Goal: Use online tool/utility: Utilize a website feature to perform a specific function

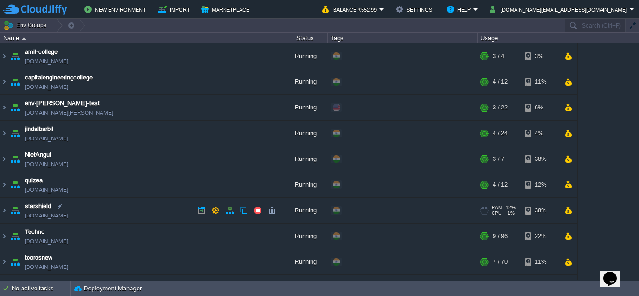
click at [508, 197] on div "RAM 22% CPU 1% 4 / 12" at bounding box center [501, 184] width 45 height 25
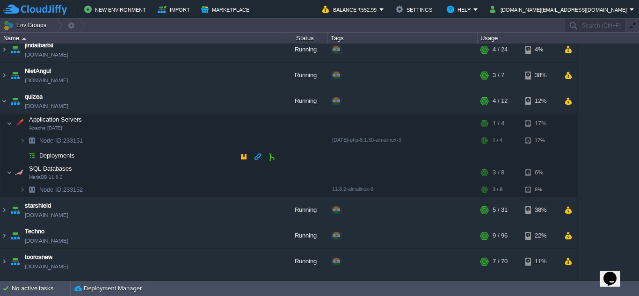
scroll to position [94, 0]
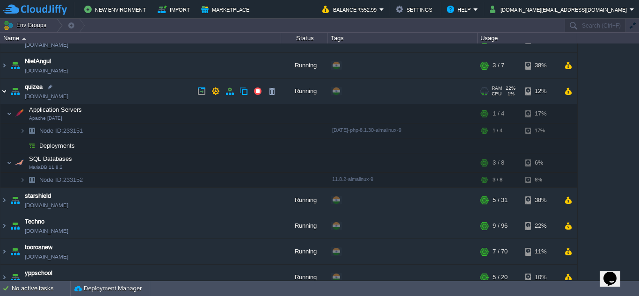
click at [5, 92] on img at bounding box center [3, 91] width 7 height 25
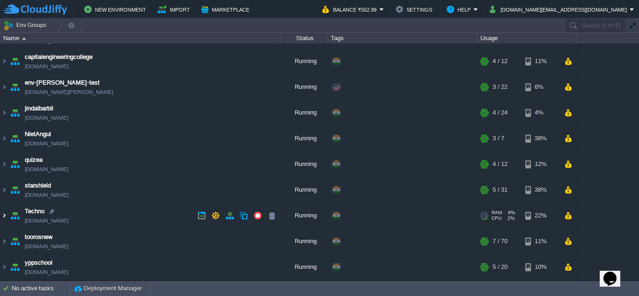
click at [2, 217] on img at bounding box center [3, 215] width 7 height 25
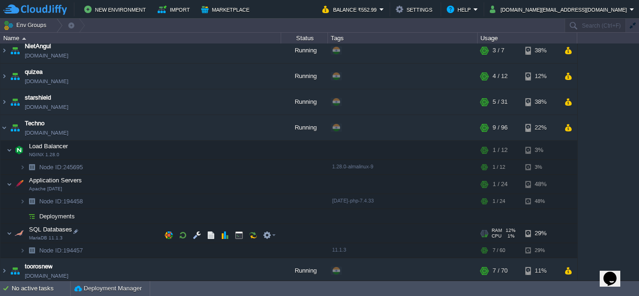
scroll to position [114, 0]
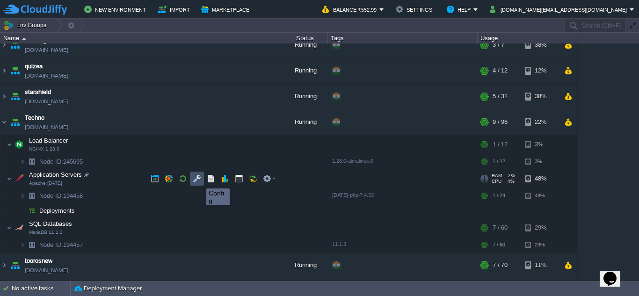
click at [199, 180] on button "button" at bounding box center [197, 179] width 8 height 8
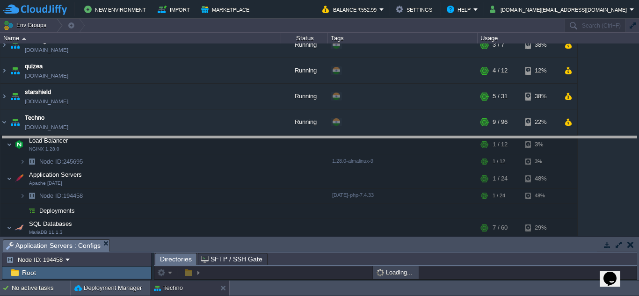
drag, startPoint x: 276, startPoint y: 253, endPoint x: 261, endPoint y: 149, distance: 104.5
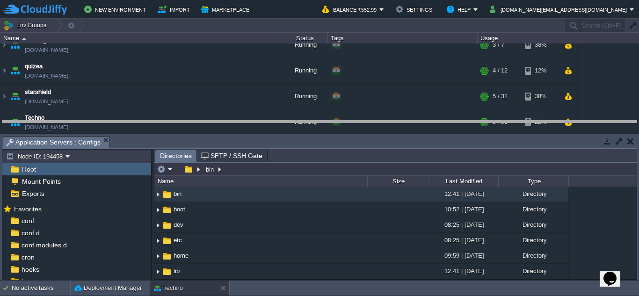
drag, startPoint x: 263, startPoint y: 148, endPoint x: 269, endPoint y: 133, distance: 16.3
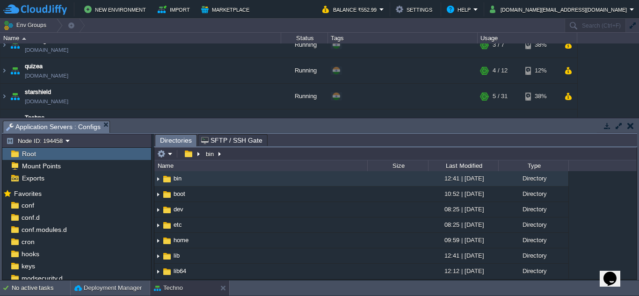
click at [26, 154] on span "Root" at bounding box center [28, 154] width 17 height 8
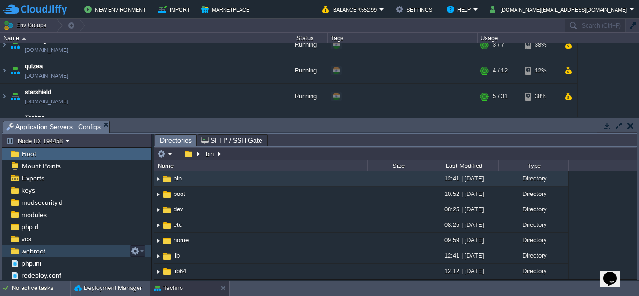
click at [36, 255] on span "webroot" at bounding box center [33, 251] width 27 height 8
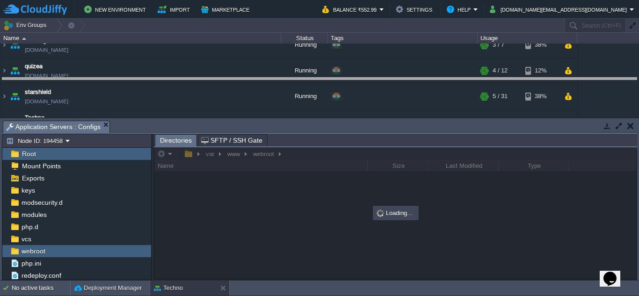
drag, startPoint x: 356, startPoint y: 133, endPoint x: 349, endPoint y: 90, distance: 43.7
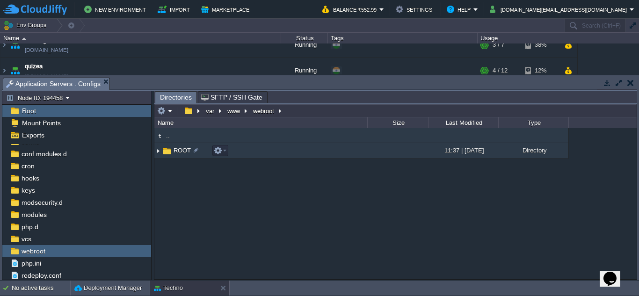
click at [157, 151] on img at bounding box center [157, 151] width 7 height 15
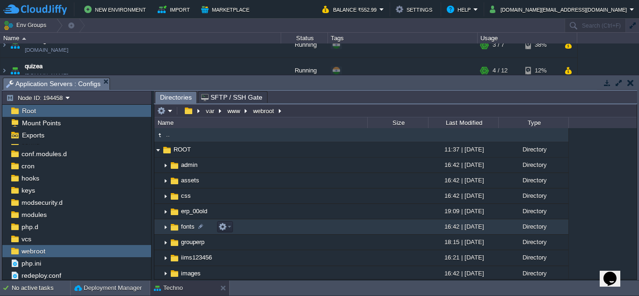
scroll to position [0, 0]
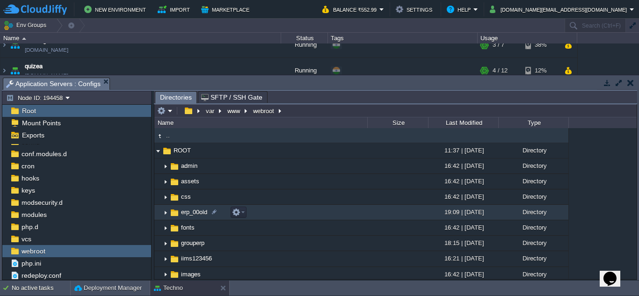
click at [165, 214] on img at bounding box center [165, 212] width 7 height 15
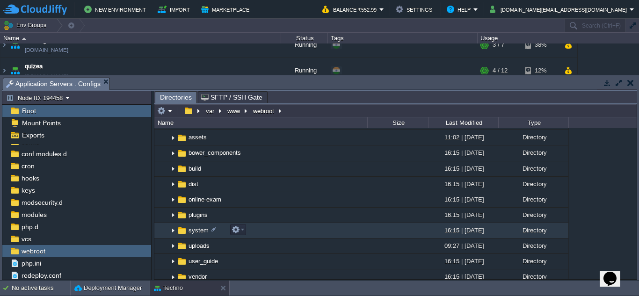
scroll to position [47, 0]
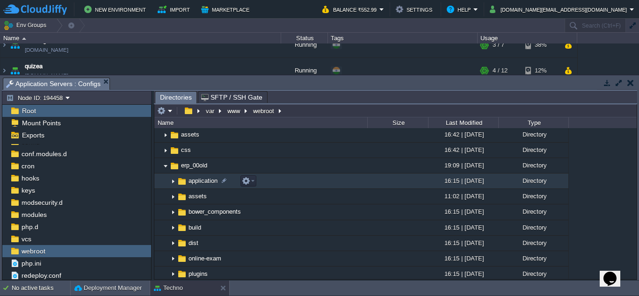
click at [173, 182] on img at bounding box center [172, 181] width 7 height 15
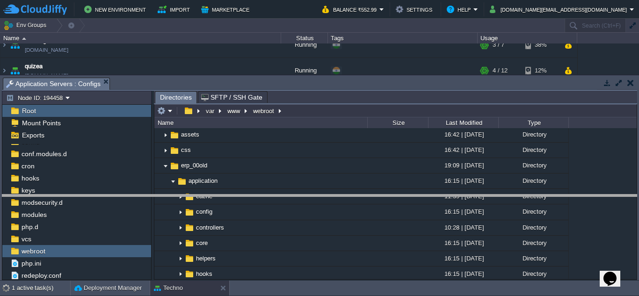
drag, startPoint x: 176, startPoint y: 90, endPoint x: 168, endPoint y: 207, distance: 117.3
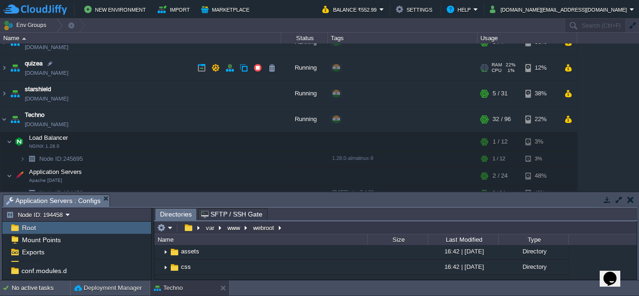
scroll to position [133, 0]
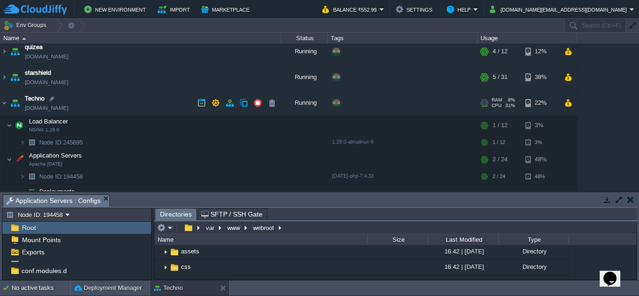
click at [59, 106] on link "[DOMAIN_NAME]" at bounding box center [47, 107] width 44 height 9
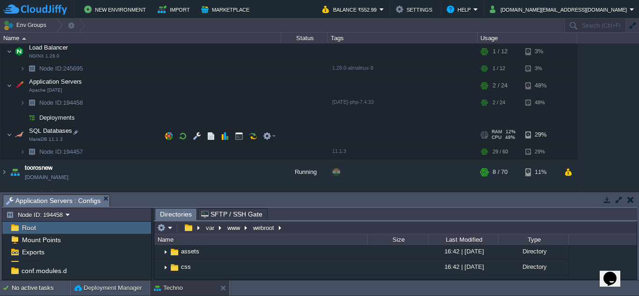
scroll to position [227, 0]
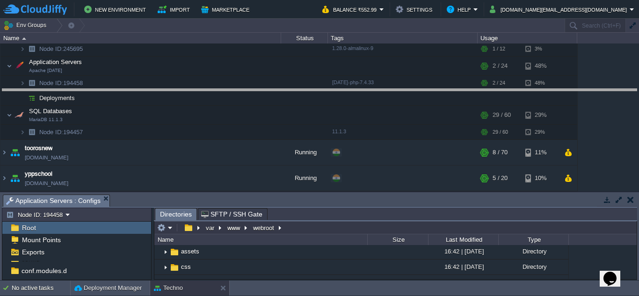
drag, startPoint x: 300, startPoint y: 195, endPoint x: 276, endPoint y: 88, distance: 109.5
click at [276, 88] on body "New Environment Import Marketplace Bonus ₹0.00 Upgrade Account Balance ₹552.99 …" at bounding box center [319, 148] width 639 height 296
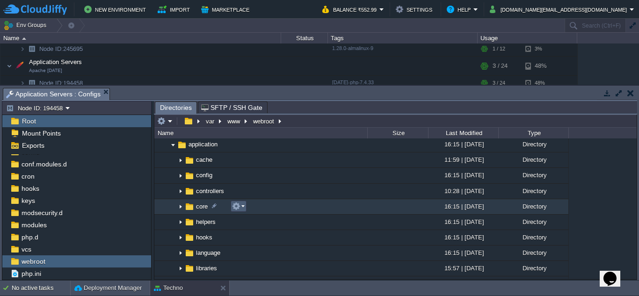
scroll to position [47, 0]
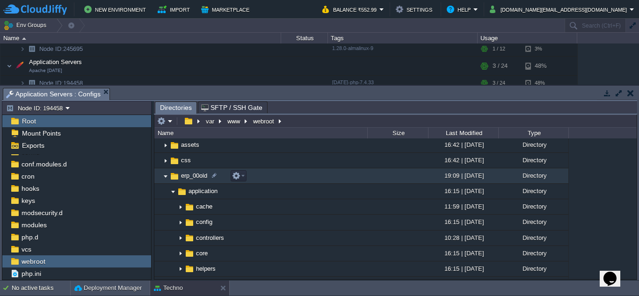
click at [166, 180] on img at bounding box center [165, 176] width 7 height 15
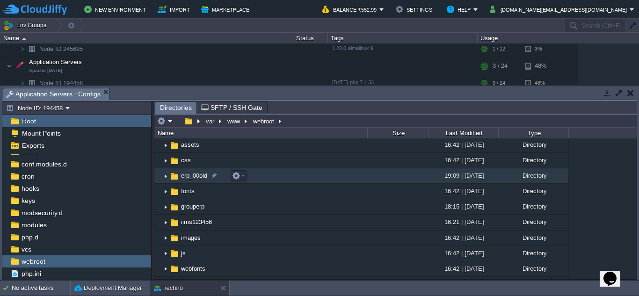
scroll to position [0, 0]
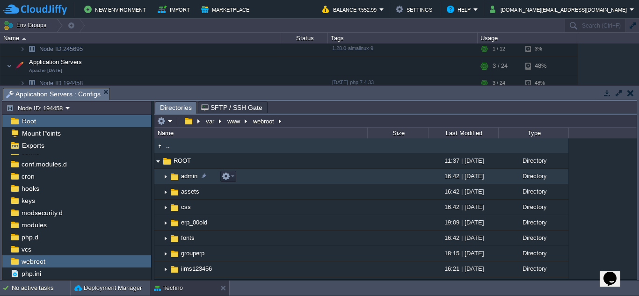
click at [166, 178] on img at bounding box center [165, 176] width 7 height 15
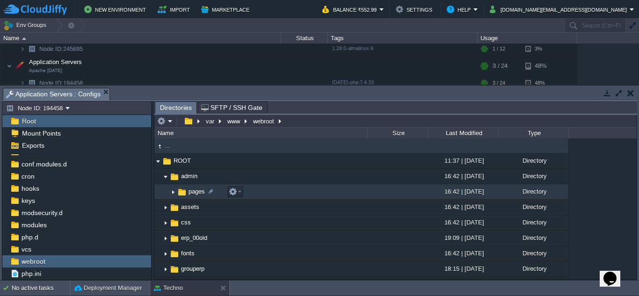
click at [174, 194] on img at bounding box center [172, 192] width 7 height 15
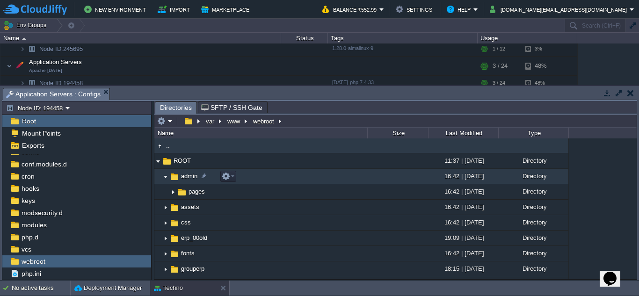
click at [167, 178] on img at bounding box center [165, 176] width 7 height 15
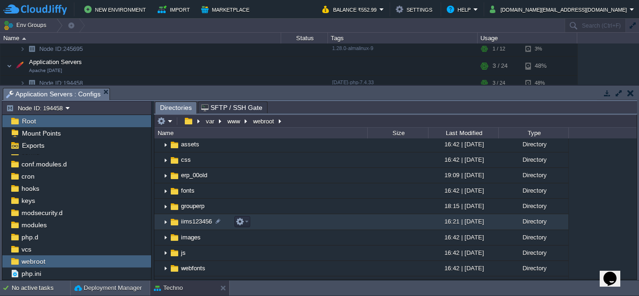
scroll to position [47, 0]
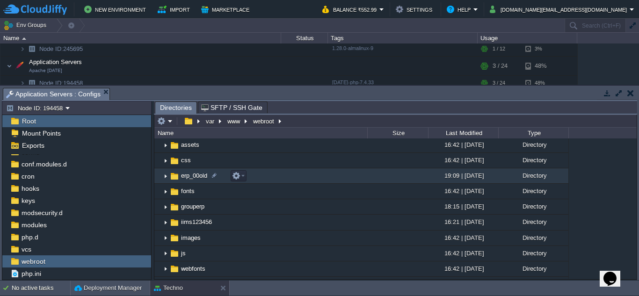
click at [167, 177] on img at bounding box center [165, 176] width 7 height 15
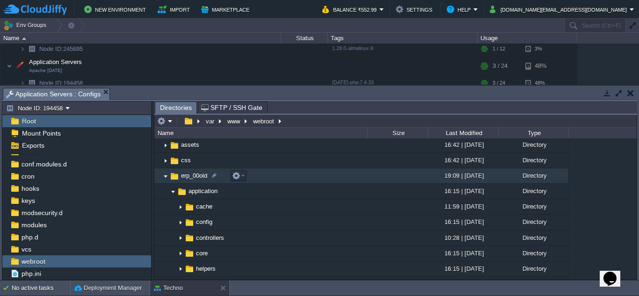
click at [165, 179] on img at bounding box center [165, 176] width 7 height 15
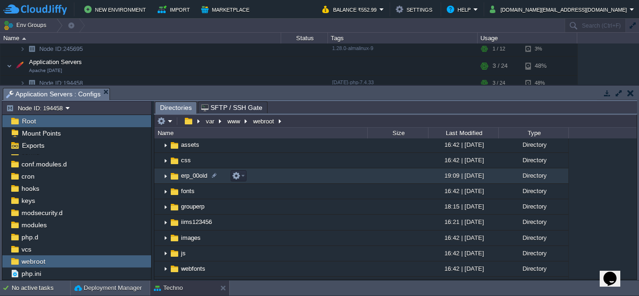
click at [166, 178] on img at bounding box center [165, 176] width 7 height 15
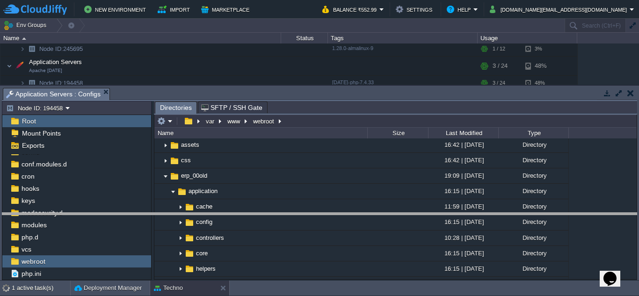
drag, startPoint x: 201, startPoint y: 101, endPoint x: 175, endPoint y: 226, distance: 127.7
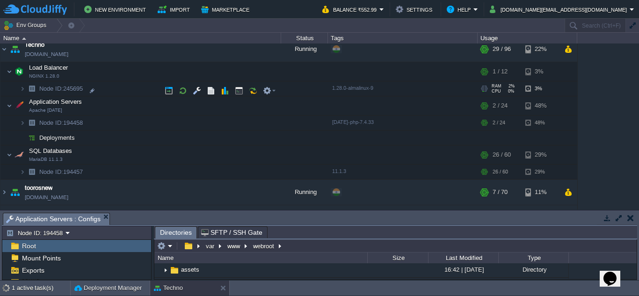
scroll to position [162, 0]
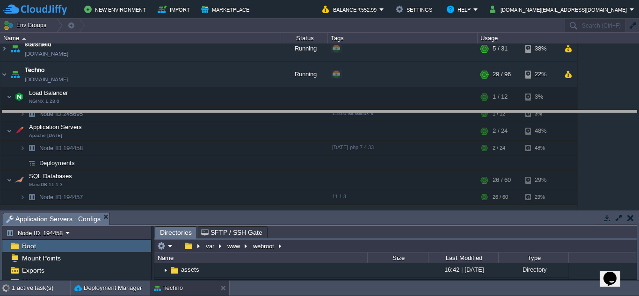
drag, startPoint x: 289, startPoint y: 224, endPoint x: 292, endPoint y: 122, distance: 102.5
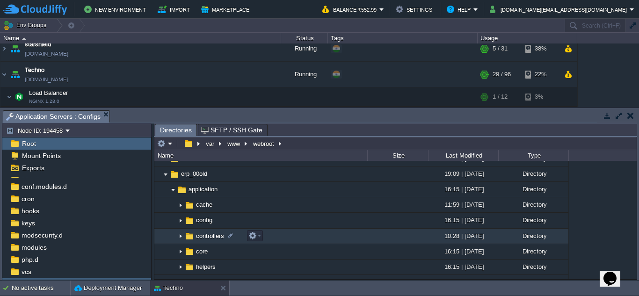
scroll to position [94, 0]
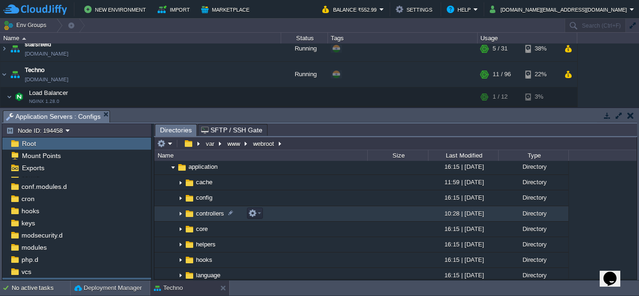
click at [180, 214] on img at bounding box center [180, 214] width 7 height 15
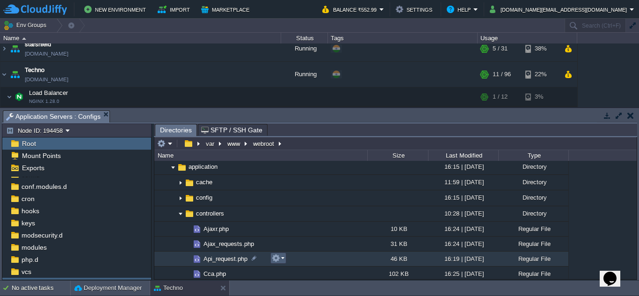
click at [282, 259] on em at bounding box center [278, 258] width 13 height 8
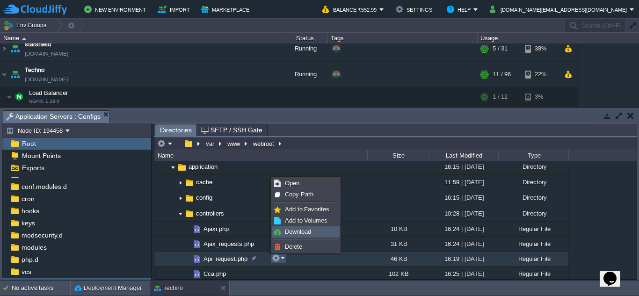
click at [302, 233] on span "Download" at bounding box center [298, 231] width 26 height 7
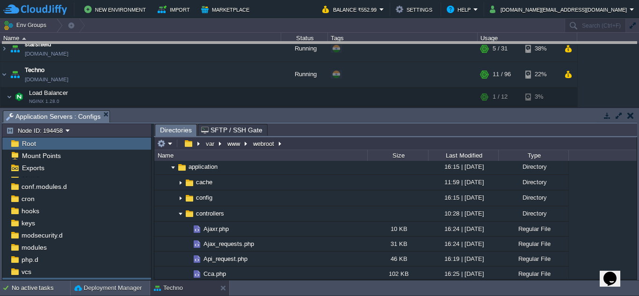
drag, startPoint x: 364, startPoint y: 123, endPoint x: 354, endPoint y: 54, distance: 69.5
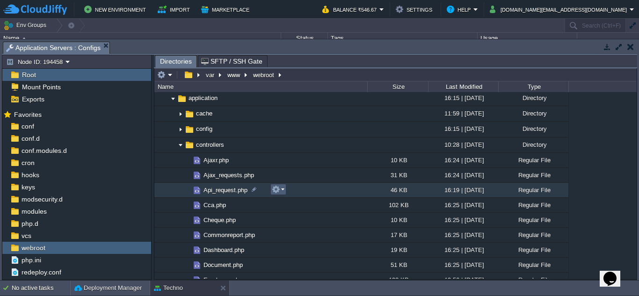
click at [282, 192] on em at bounding box center [278, 189] width 13 height 8
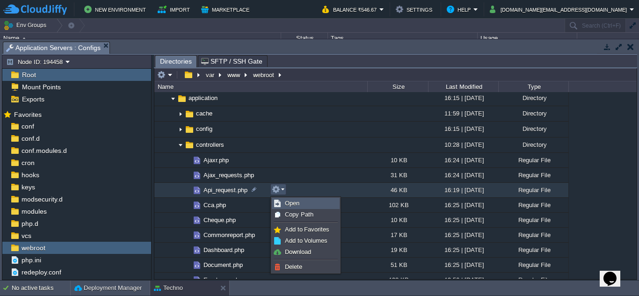
click at [290, 202] on span "Open" at bounding box center [292, 203] width 15 height 7
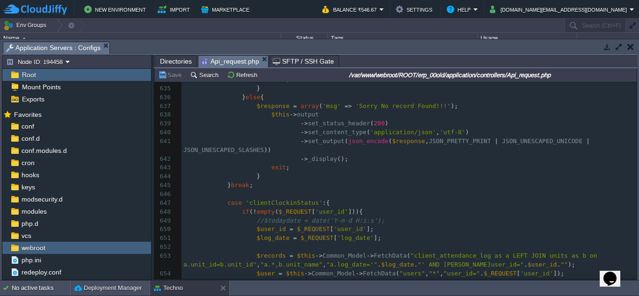
scroll to position [7004, 0]
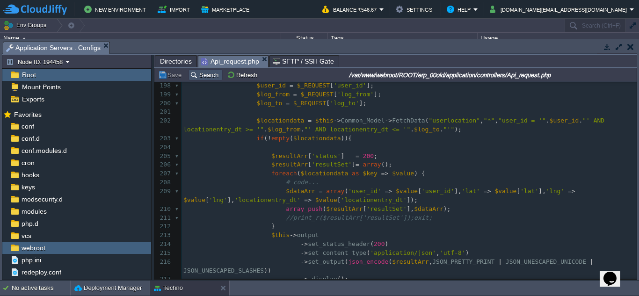
click at [202, 77] on button "Search" at bounding box center [205, 75] width 31 height 8
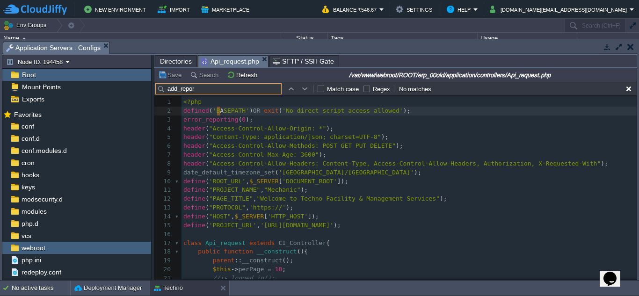
type input "add_report"
drag, startPoint x: 201, startPoint y: 89, endPoint x: 166, endPoint y: 89, distance: 35.1
click at [166, 89] on input "add_report" at bounding box center [218, 88] width 126 height 11
click at [630, 86] on button "button" at bounding box center [629, 89] width 8 height 8
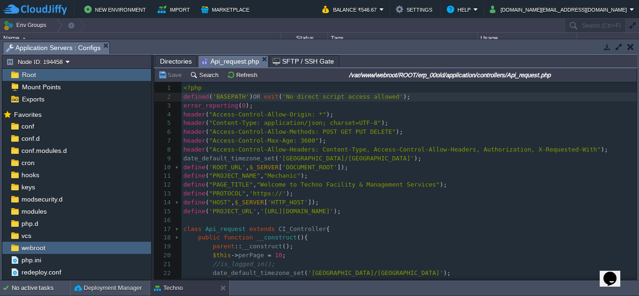
click at [183, 59] on span "Directories" at bounding box center [176, 61] width 32 height 11
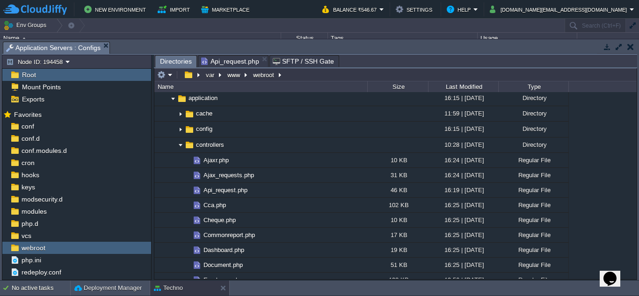
click at [223, 62] on span "Api_request.php" at bounding box center [230, 61] width 58 height 11
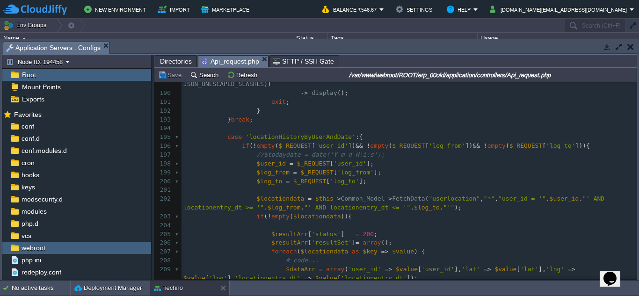
scroll to position [1825, 0]
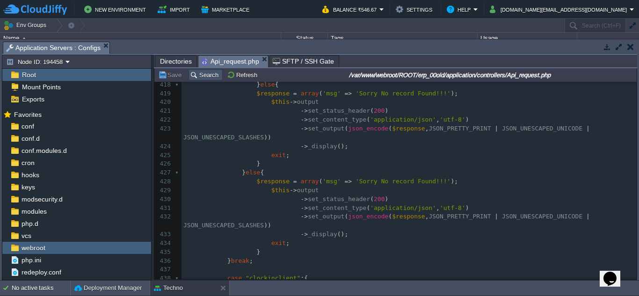
click at [205, 73] on button "Search" at bounding box center [205, 75] width 31 height 8
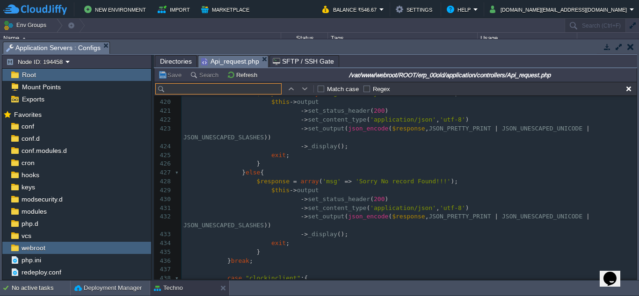
click at [203, 91] on input "text" at bounding box center [218, 88] width 126 height 11
paste input "add_expenses"
type input "add_expenses"
click at [327, 90] on label "Match case" at bounding box center [343, 89] width 32 height 7
click at [324, 90] on input "Match case" at bounding box center [322, 89] width 6 height 6
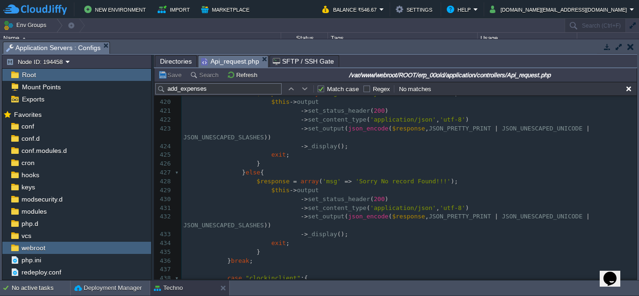
click at [327, 90] on label "Match case" at bounding box center [343, 89] width 32 height 7
click at [324, 90] on input "Match case" at bounding box center [322, 89] width 6 height 6
checkbox input "false"
click at [373, 91] on label "Regex" at bounding box center [381, 89] width 17 height 7
click at [367, 91] on input "Regex" at bounding box center [368, 89] width 6 height 6
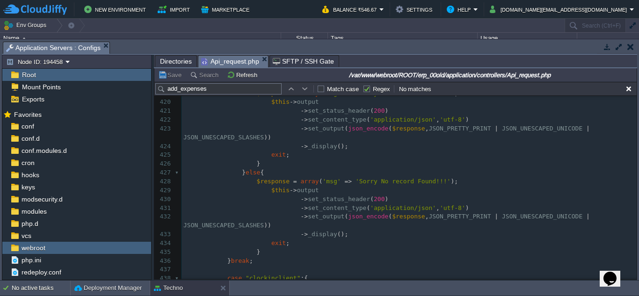
click at [373, 91] on label "Regex" at bounding box center [381, 89] width 17 height 7
click at [367, 91] on input "Regex" at bounding box center [368, 89] width 6 height 6
checkbox input "false"
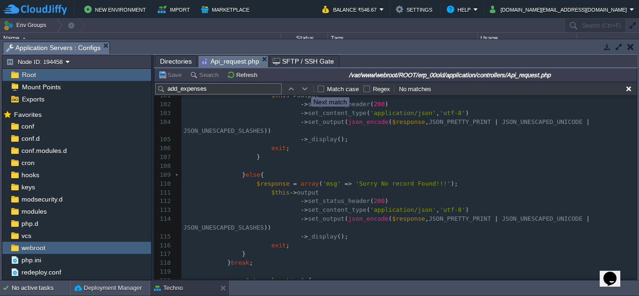
click at [304, 89] on button "button" at bounding box center [305, 89] width 8 height 8
click at [292, 89] on button "button" at bounding box center [291, 89] width 8 height 8
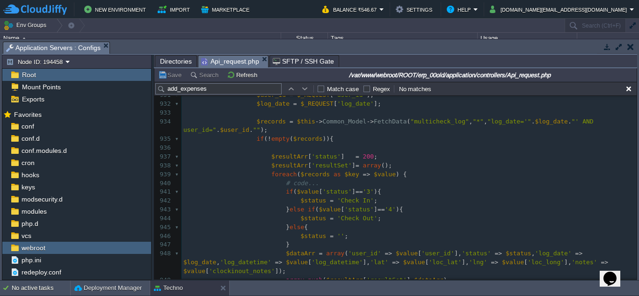
click at [179, 62] on span "Directories" at bounding box center [176, 61] width 32 height 11
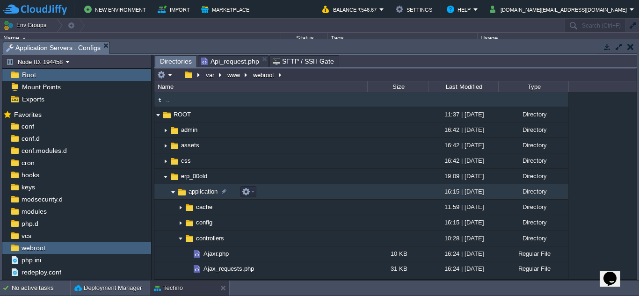
click at [171, 193] on img at bounding box center [172, 192] width 7 height 15
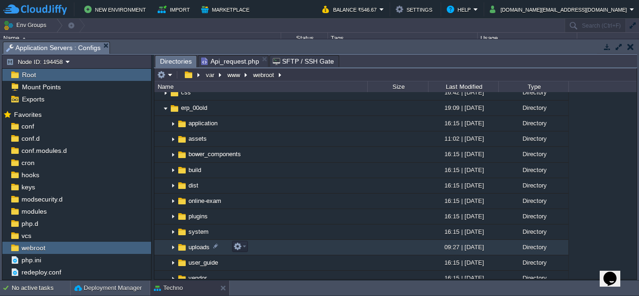
click at [172, 248] on img at bounding box center [172, 248] width 7 height 15
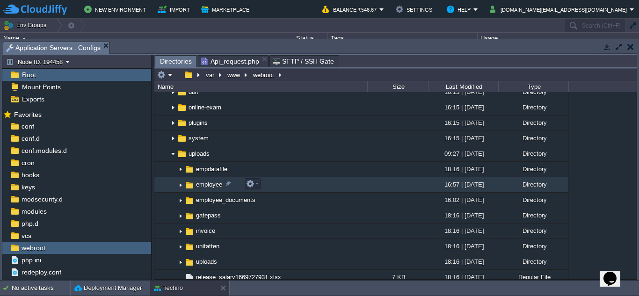
scroll to position [209, 0]
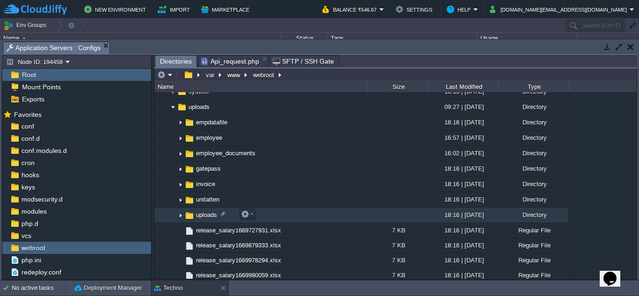
click at [180, 215] on img at bounding box center [180, 215] width 7 height 15
click at [181, 213] on img at bounding box center [180, 215] width 7 height 15
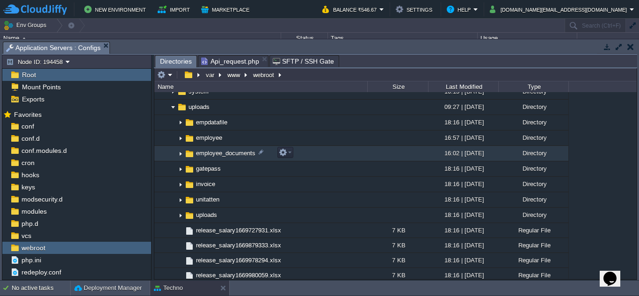
scroll to position [162, 0]
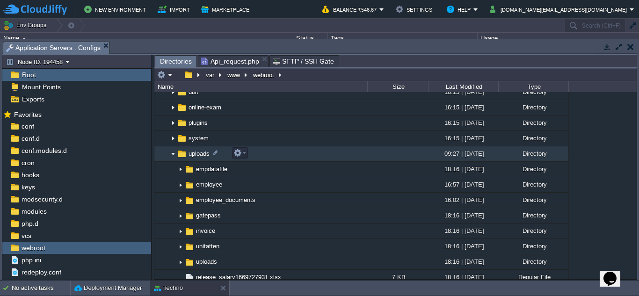
click at [171, 154] on img at bounding box center [172, 154] width 7 height 15
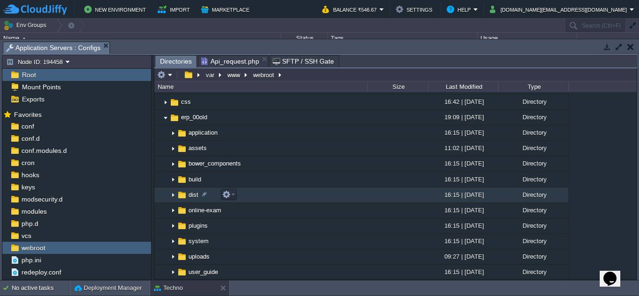
scroll to position [0, 0]
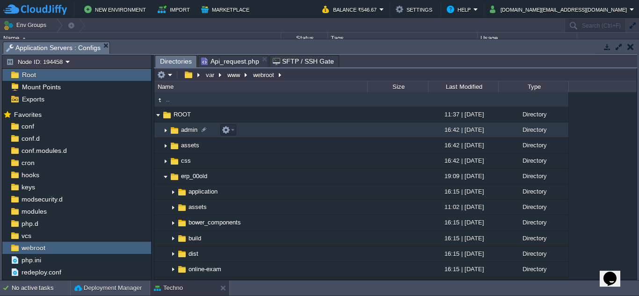
click at [165, 130] on img at bounding box center [165, 130] width 7 height 15
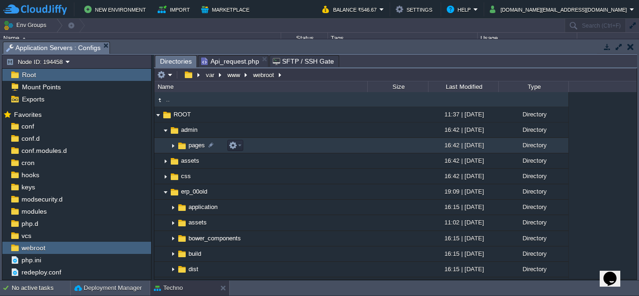
click at [174, 145] on img at bounding box center [172, 146] width 7 height 15
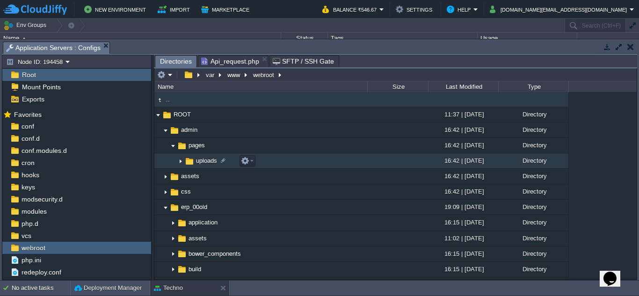
click at [179, 161] on img at bounding box center [180, 161] width 7 height 15
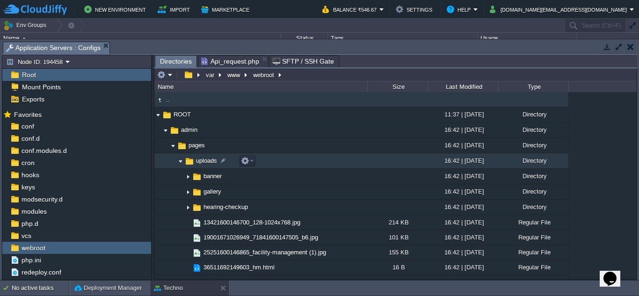
click at [181, 161] on img at bounding box center [180, 161] width 7 height 15
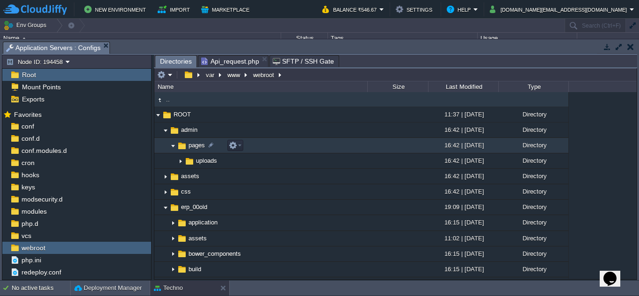
click at [173, 146] on img at bounding box center [172, 146] width 7 height 15
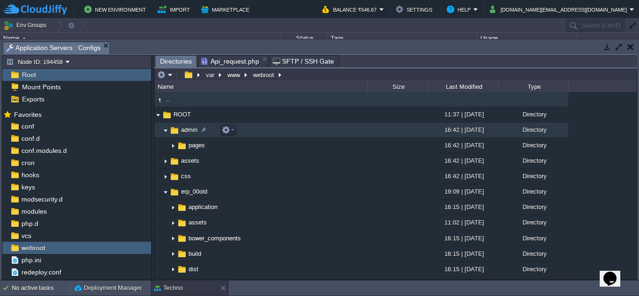
click at [165, 134] on img at bounding box center [165, 130] width 7 height 15
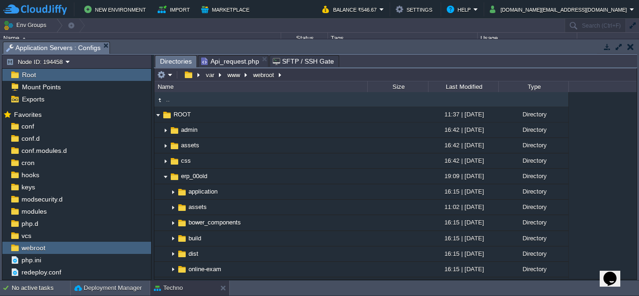
click at [241, 62] on span "Api_request.php" at bounding box center [230, 61] width 58 height 11
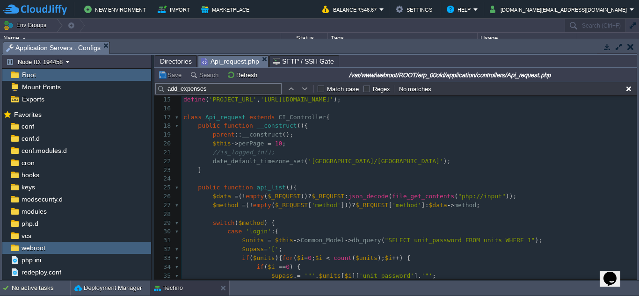
scroll to position [140, 0]
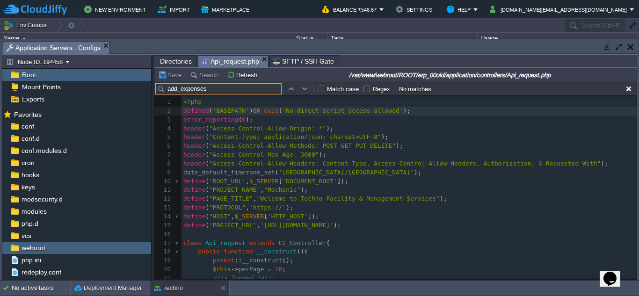
drag, startPoint x: 240, startPoint y: 91, endPoint x: 202, endPoint y: 91, distance: 37.9
click at [202, 91] on input "add_expenses" at bounding box center [218, 88] width 126 height 11
drag, startPoint x: 210, startPoint y: 89, endPoint x: 181, endPoint y: 89, distance: 29.0
click at [181, 89] on input "add_esxpense" at bounding box center [218, 88] width 126 height 11
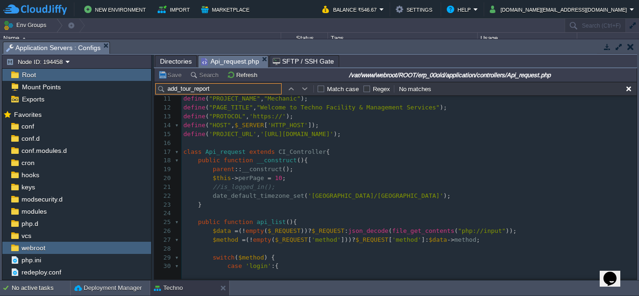
scroll to position [117, 0]
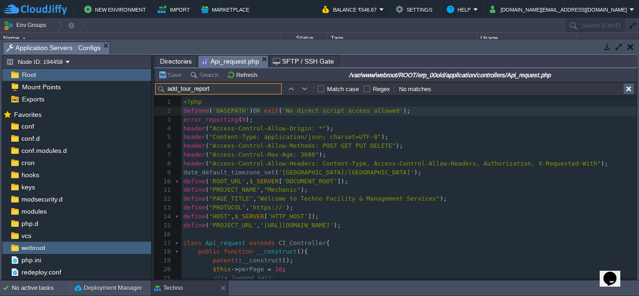
type input "add_tour_report"
click at [631, 88] on button "button" at bounding box center [629, 89] width 8 height 8
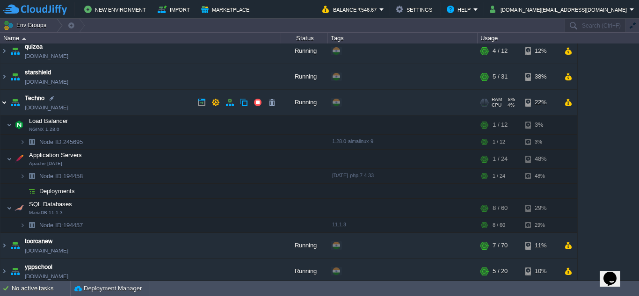
click at [4, 102] on img at bounding box center [3, 102] width 7 height 25
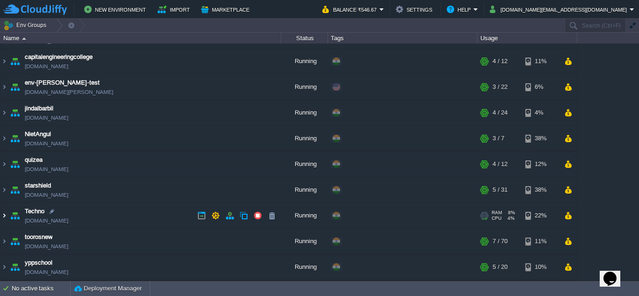
click at [3, 214] on img at bounding box center [3, 215] width 7 height 25
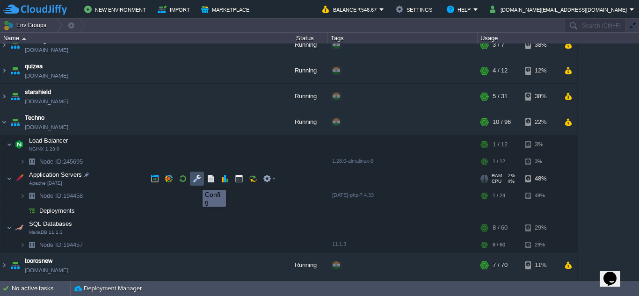
click at [196, 181] on button "button" at bounding box center [197, 179] width 8 height 8
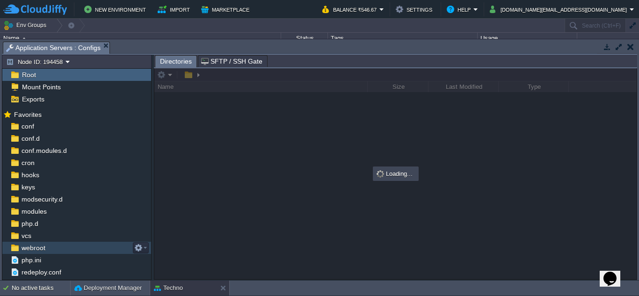
click at [33, 248] on span "webroot" at bounding box center [33, 248] width 27 height 8
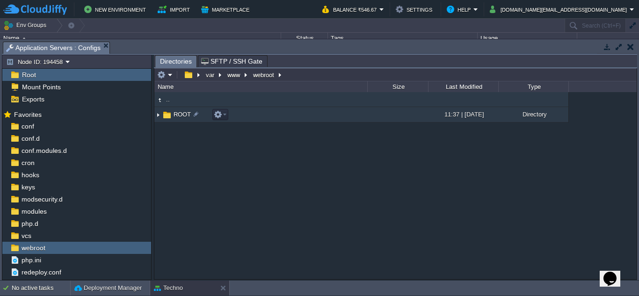
click at [158, 114] on img at bounding box center [157, 115] width 7 height 15
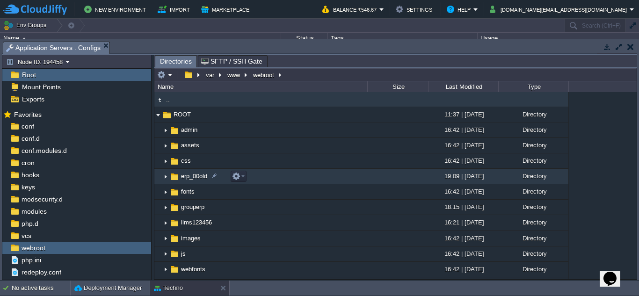
click at [166, 177] on img at bounding box center [165, 176] width 7 height 15
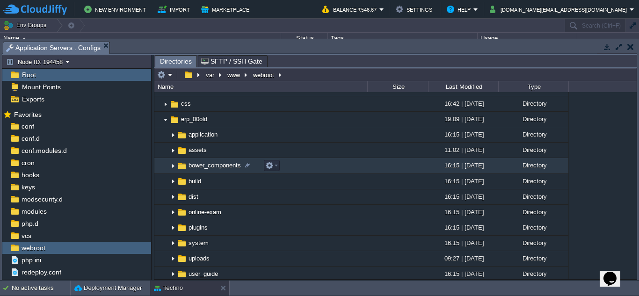
scroll to position [47, 0]
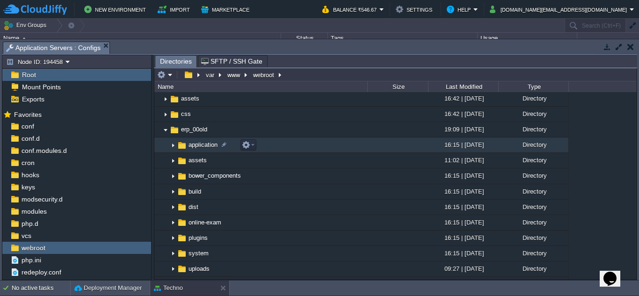
click at [173, 146] on img at bounding box center [172, 145] width 7 height 15
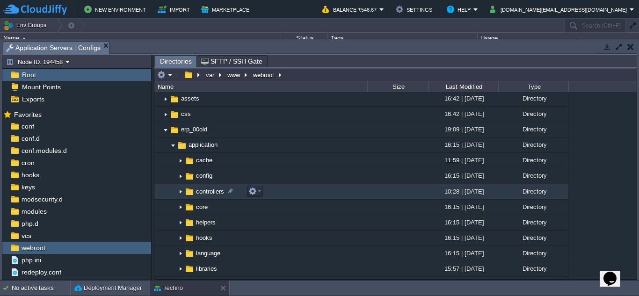
click at [181, 193] on img at bounding box center [180, 192] width 7 height 15
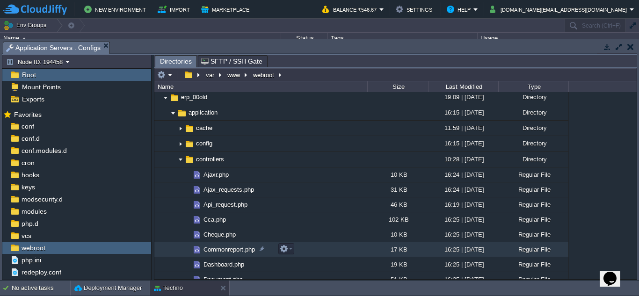
scroll to position [94, 0]
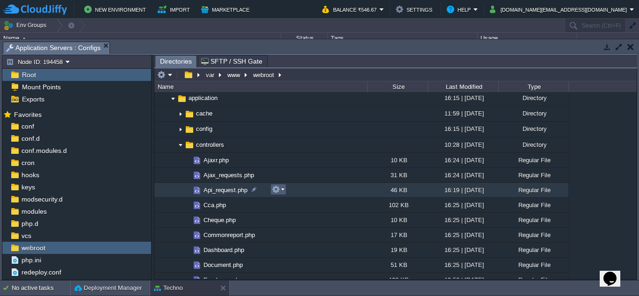
click at [282, 190] on em at bounding box center [278, 189] width 13 height 8
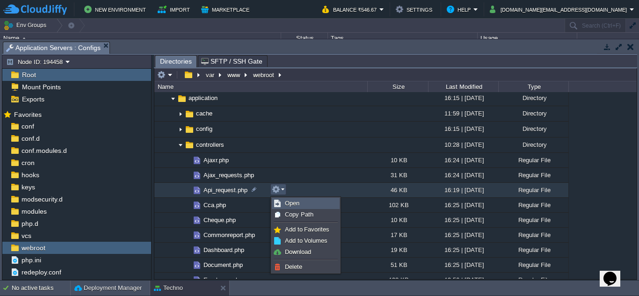
click at [291, 204] on span "Open" at bounding box center [292, 203] width 15 height 7
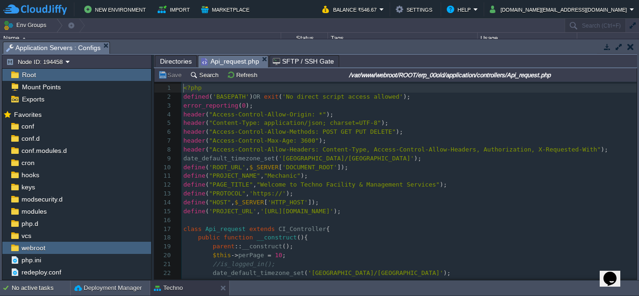
scroll to position [4, 0]
click at [200, 77] on button "Search" at bounding box center [205, 75] width 31 height 8
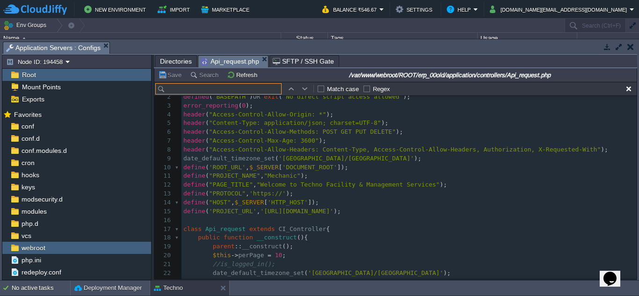
click at [211, 91] on input "text" at bounding box center [218, 88] width 126 height 11
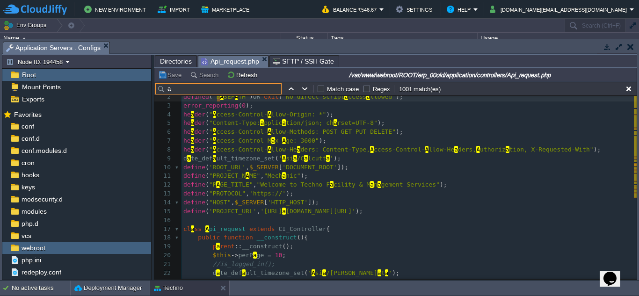
scroll to position [0, 0]
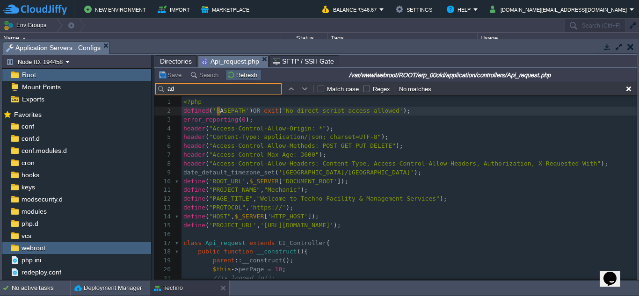
type input "a"
click at [231, 93] on input "text" at bounding box center [218, 88] width 126 height 11
click at [629, 90] on button "button" at bounding box center [629, 89] width 8 height 8
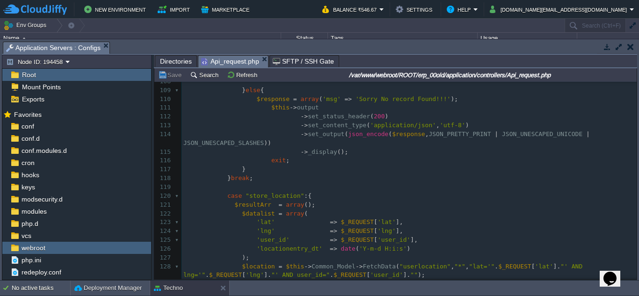
scroll to position [1380, 0]
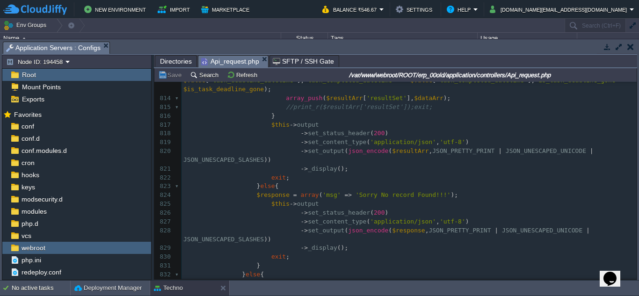
click at [167, 63] on span "Directories" at bounding box center [176, 61] width 32 height 11
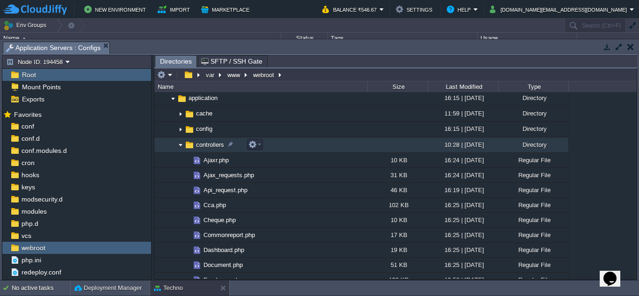
click at [178, 144] on img at bounding box center [180, 145] width 7 height 15
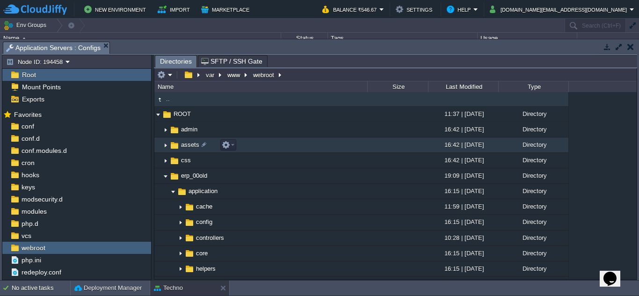
scroll to position [0, 0]
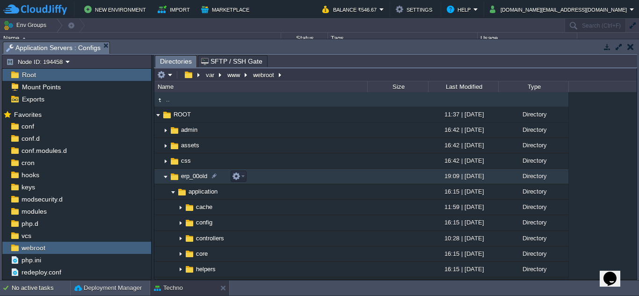
click at [164, 179] on img at bounding box center [165, 176] width 7 height 15
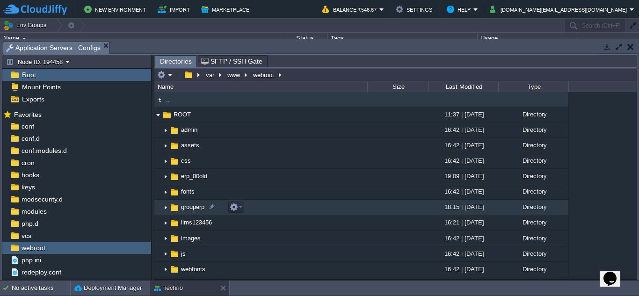
click at [166, 208] on img at bounding box center [165, 207] width 7 height 15
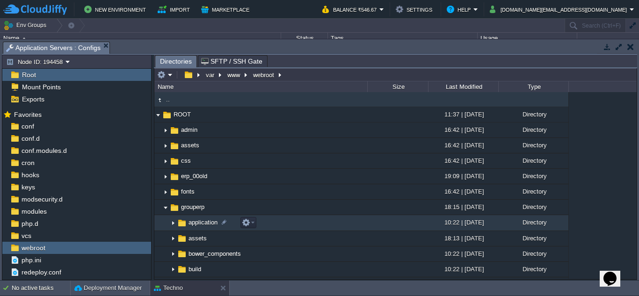
click at [173, 223] on img at bounding box center [172, 223] width 7 height 15
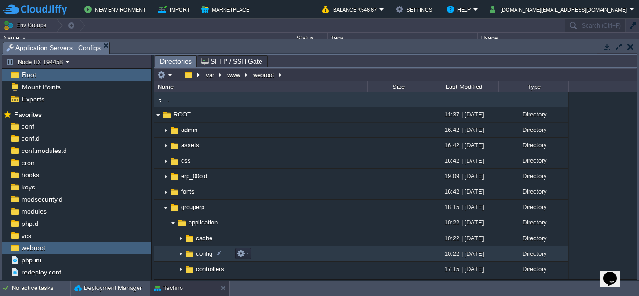
scroll to position [47, 0]
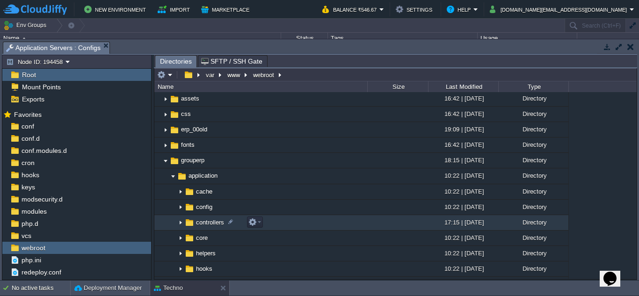
click at [179, 224] on img at bounding box center [180, 223] width 7 height 15
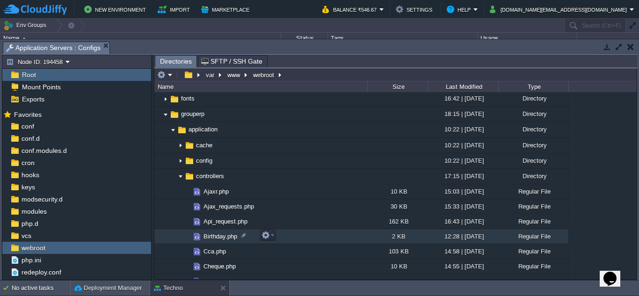
scroll to position [94, 0]
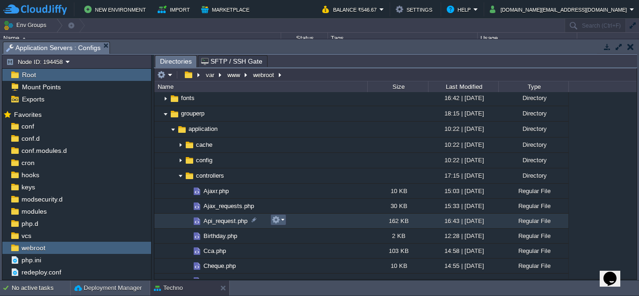
click at [282, 219] on em at bounding box center [278, 220] width 13 height 8
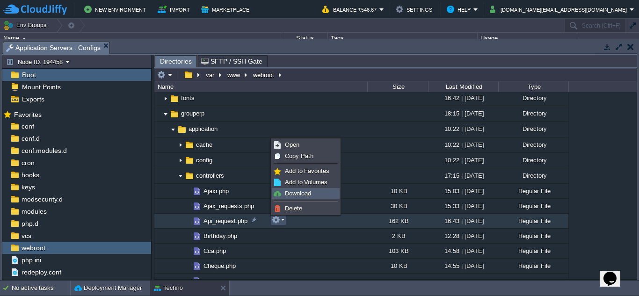
click at [298, 195] on span "Download" at bounding box center [298, 193] width 26 height 7
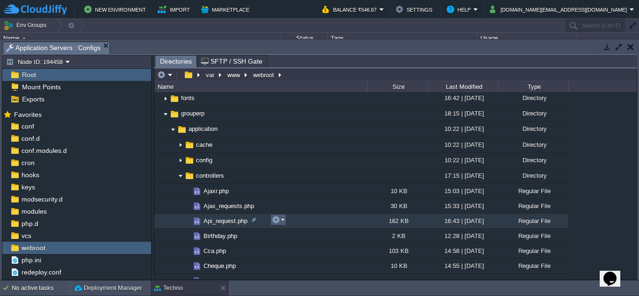
click at [282, 222] on em at bounding box center [278, 220] width 13 height 8
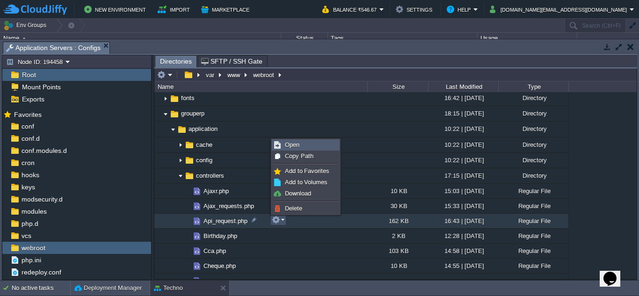
click at [301, 143] on link "Open" at bounding box center [305, 145] width 67 height 10
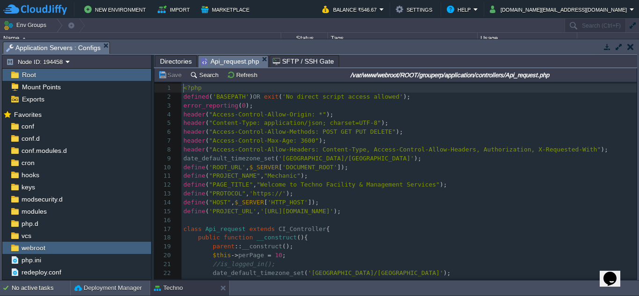
scroll to position [4, 0]
click at [205, 71] on td "Search" at bounding box center [206, 74] width 34 height 11
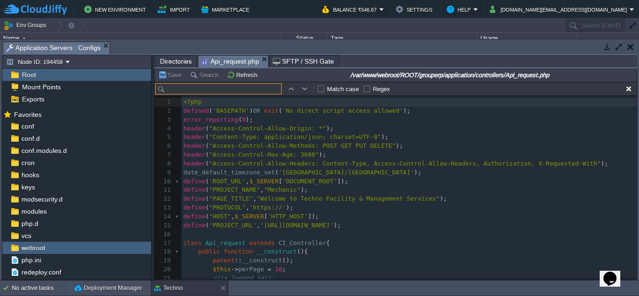
scroll to position [14, 0]
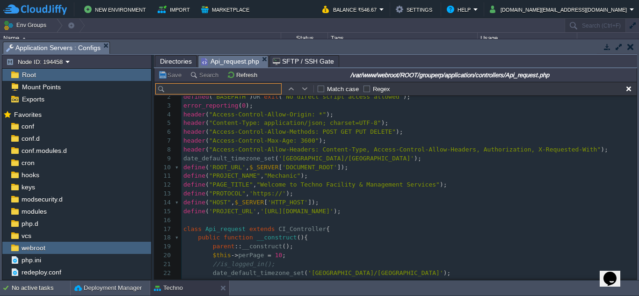
click at [204, 88] on input "text" at bounding box center [218, 88] width 126 height 11
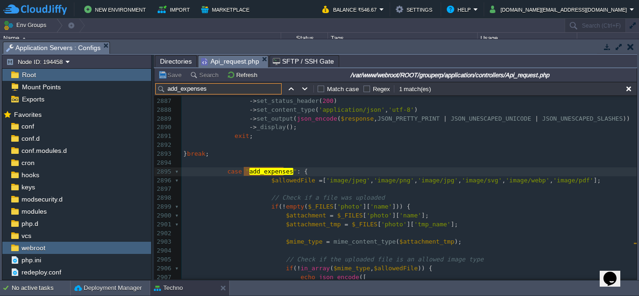
scroll to position [26137, 0]
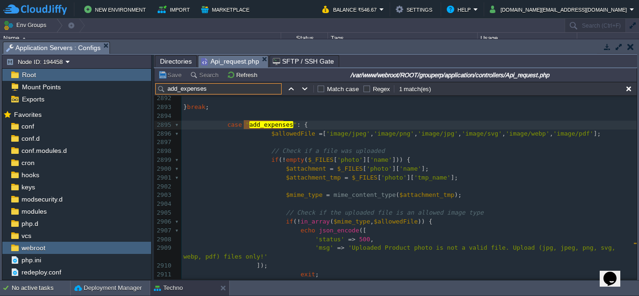
type input "add_expenses"
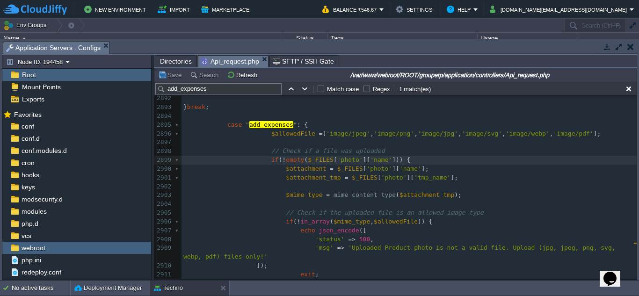
click at [331, 160] on div "x echo json_encode(['status' => 500, 'msg' => 'Uplo ad ed Seller photo is not a…" at bounding box center [409, 129] width 455 height 529
type textarea "exp_"
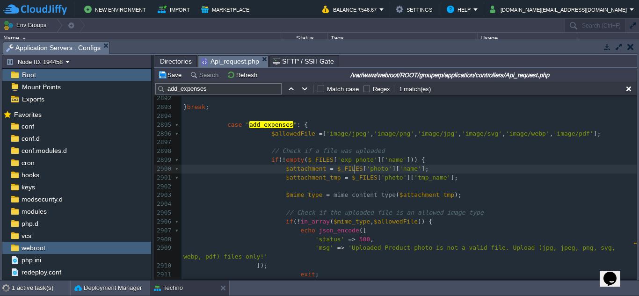
click at [366, 168] on span "'photo'" at bounding box center [379, 168] width 26 height 7
type textarea "exp_"
click at [381, 179] on span "'photo'" at bounding box center [394, 177] width 26 height 7
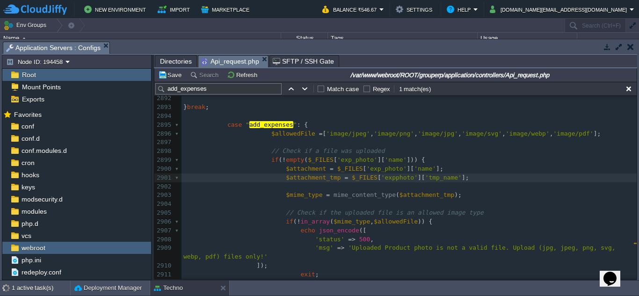
type textarea "exp_"
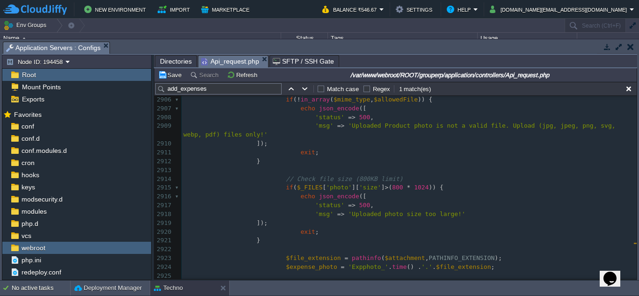
scroll to position [26276, 0]
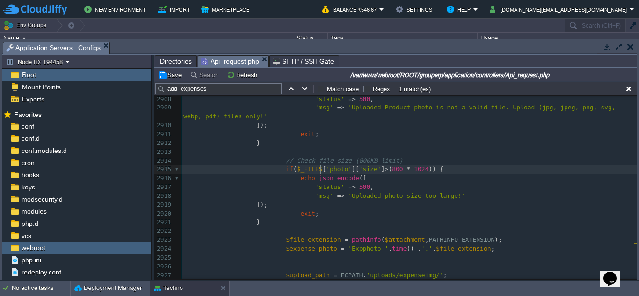
click at [321, 170] on div "xxxxxxxxxx echo json_encode(['status' => 500, 'msg' => 'Uplo ad ed Seller photo…" at bounding box center [409, 174] width 455 height 370
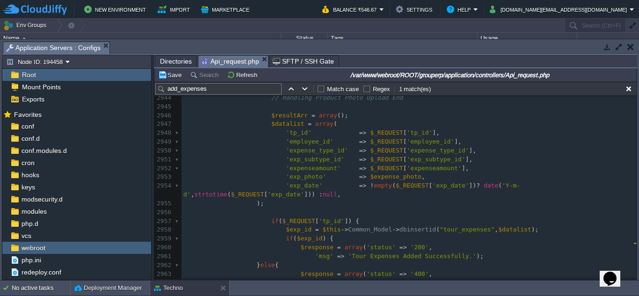
scroll to position [26651, 0]
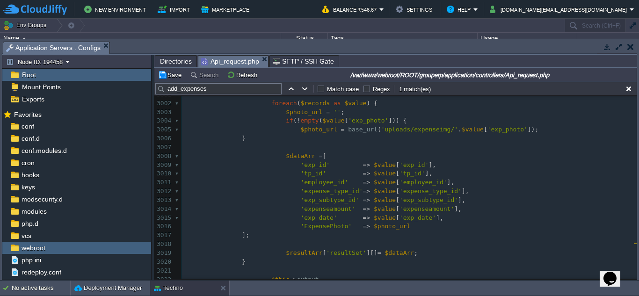
type textarea "exp_"
click at [316, 227] on span "'ExpensePhoto'" at bounding box center [325, 226] width 51 height 7
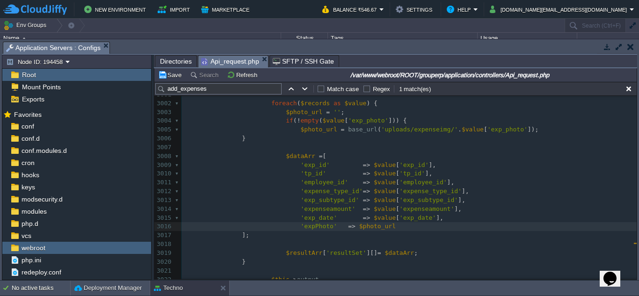
type textarea "exp_"
click at [427, 221] on pre "'exp_date' => $value [ 'exp_date' ]," at bounding box center [409, 218] width 455 height 9
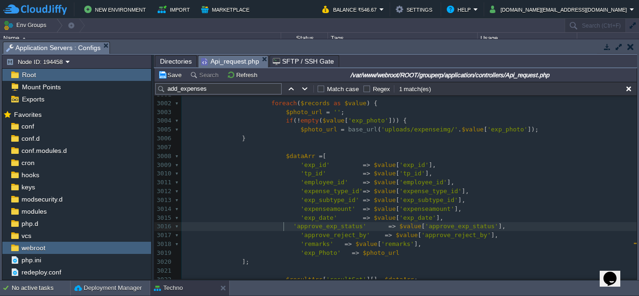
click at [283, 226] on span at bounding box center [238, 226] width 110 height 7
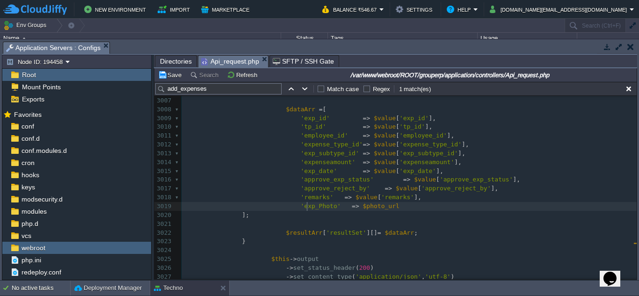
click at [306, 211] on pre "'exp_Photo' => $photo_url" at bounding box center [409, 206] width 455 height 9
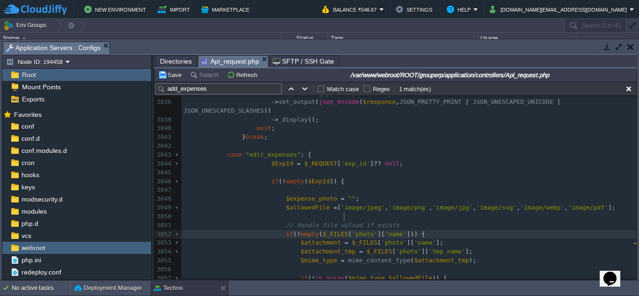
click at [345, 217] on div "xxxxxxxxxx 3018 'remarks' => $value [ 'remarks' ], 3019 'exp_Photo' => $photo_u…" at bounding box center [409, 167] width 455 height 511
type textarea "exp_"
click at [367, 227] on div "xxxxxxxxxx 3018 'remarks' => $value [ 'remarks' ], 3019 'exp_Photo' => $photo_u…" at bounding box center [409, 167] width 455 height 511
type textarea "exp_"
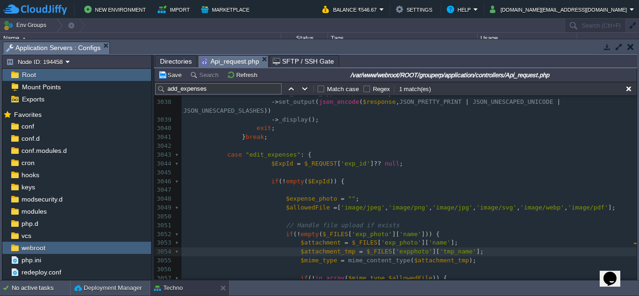
type textarea "exp_"
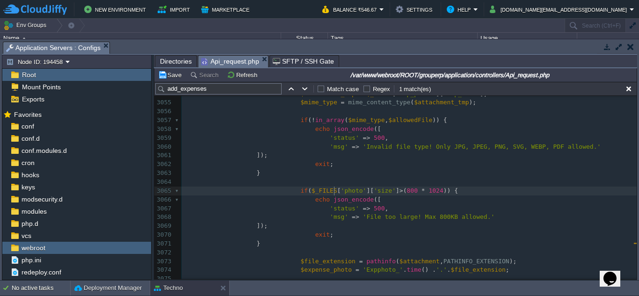
click at [341, 191] on span "'photo'" at bounding box center [354, 190] width 26 height 7
type textarea "exp_"
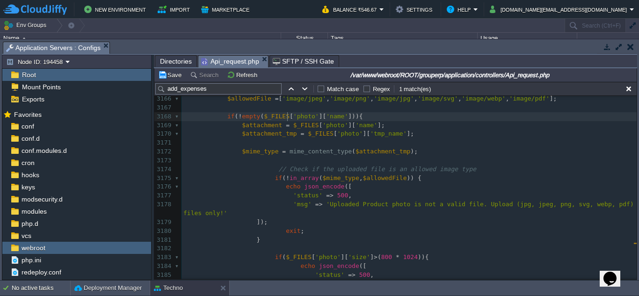
click at [287, 117] on div "xxxxxxxxxx if ( $_FILES [ 'exp_photo' ][ 'size' ] > ( 800 * 1024 )) { 3145 $res…" at bounding box center [409, 134] width 455 height 450
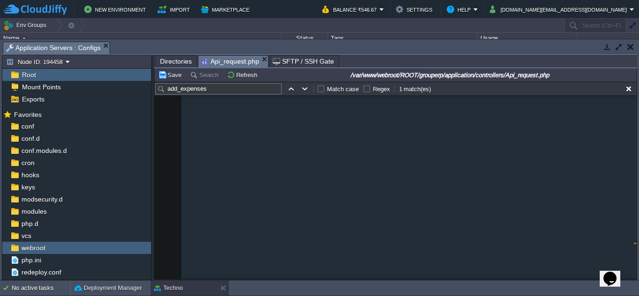
scroll to position [28570, 0]
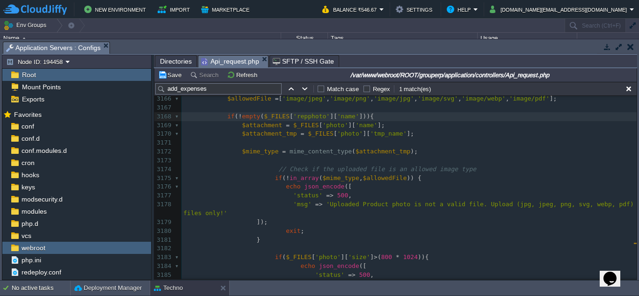
type textarea "rep_"
click at [322, 126] on span "'photo'" at bounding box center [335, 125] width 26 height 7
type textarea "rep_"
click at [337, 134] on span "'photo'" at bounding box center [350, 133] width 26 height 7
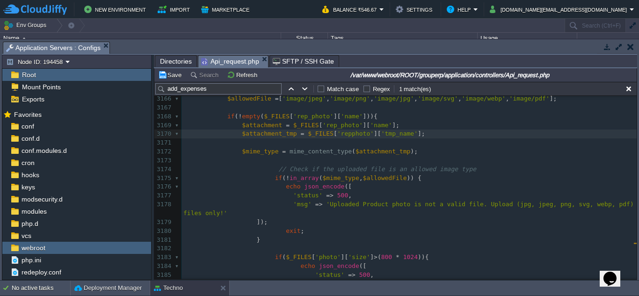
type textarea "rep_"
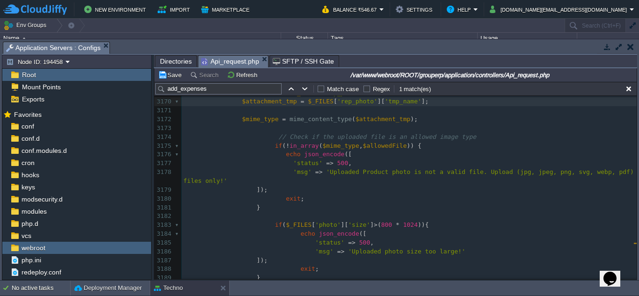
scroll to position [28617, 0]
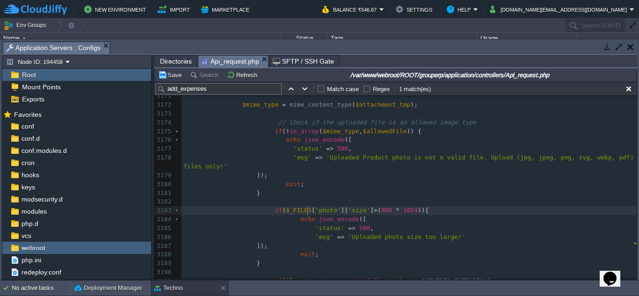
click at [315, 212] on span "'photo'" at bounding box center [328, 210] width 26 height 7
type textarea "rep_"
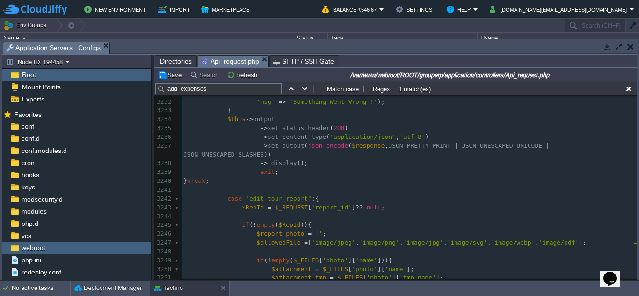
scroll to position [29178, 0]
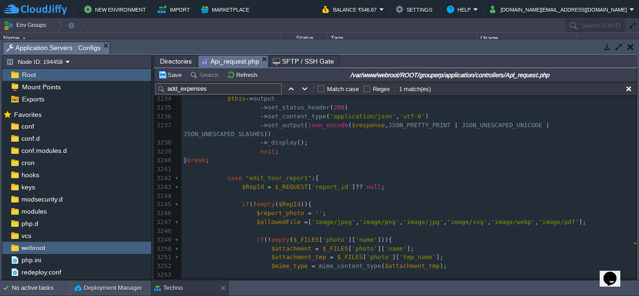
click at [314, 233] on div "xxxxxxxxxx if ( $_FILES [ 'rep_photo' ][ 'size' ] > ( 800 * 1024 )){ 3208 } 320…" at bounding box center [409, 129] width 455 height 529
type textarea "rep_"
click at [342, 242] on div "xxxxxxxxxx if ( $_FILES [ 'rep_photo' ][ 'size' ] > ( 800 * 1024 )){ 3208 } 320…" at bounding box center [409, 129] width 455 height 529
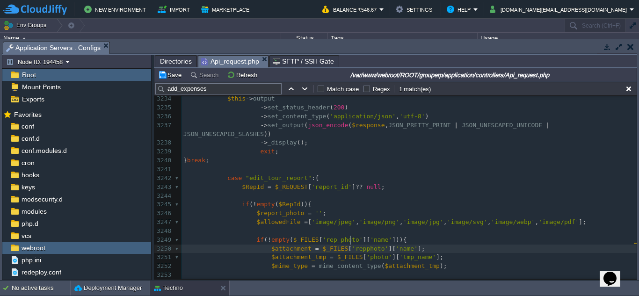
type textarea "rep_"
click at [354, 251] on div "xxxxxxxxxx if ( $_FILES [ 'rep_photo' ][ 'size' ] > ( 800 * 1024 )){ 3208 } 320…" at bounding box center [409, 129] width 455 height 529
type textarea "rep_"
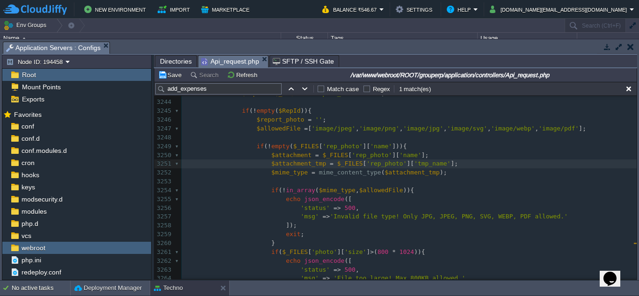
scroll to position [29318, 0]
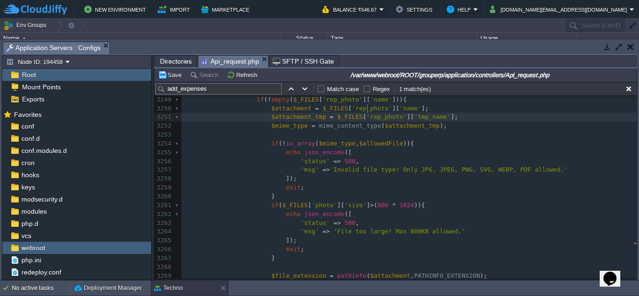
click at [304, 198] on div "xxxxxxxxxx if ( $_FILES [ 'rep_photo' ][ 'size' ] > ( 800 * 1024 )){ 3234 $this…" at bounding box center [409, 170] width 455 height 432
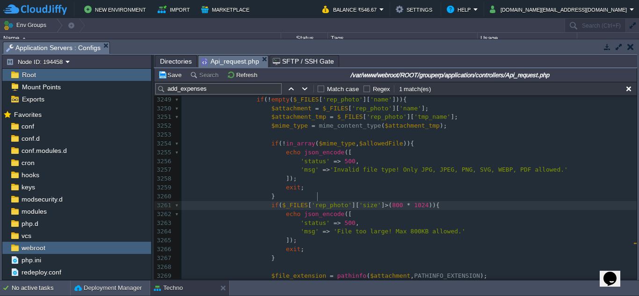
scroll to position [29411, 0]
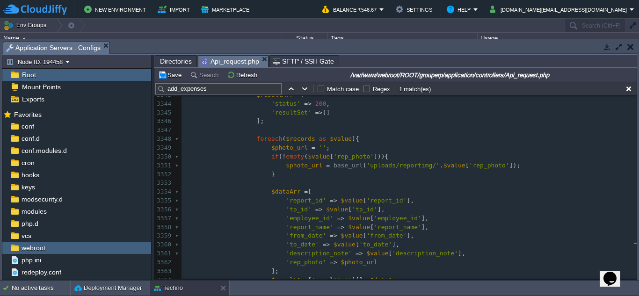
type textarea "rep_"
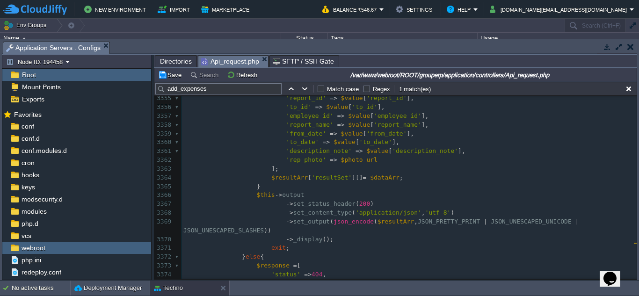
click at [373, 160] on pre "'rep_photo' => $photo_url" at bounding box center [409, 160] width 455 height 9
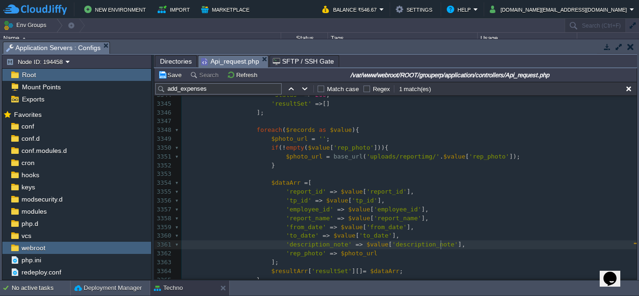
click at [447, 246] on pre "'description_note' => $value [ 'description_note' ]," at bounding box center [409, 245] width 455 height 9
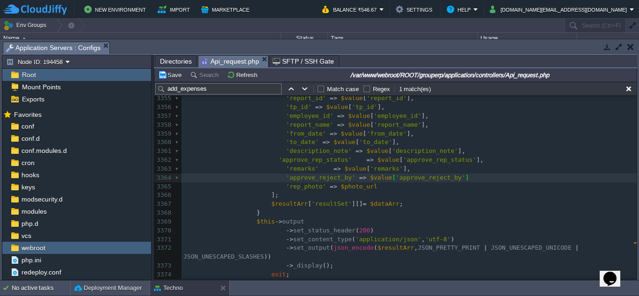
click at [270, 160] on span at bounding box center [230, 159] width 95 height 7
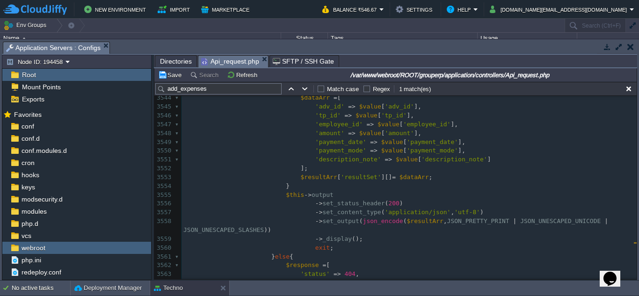
type textarea ","
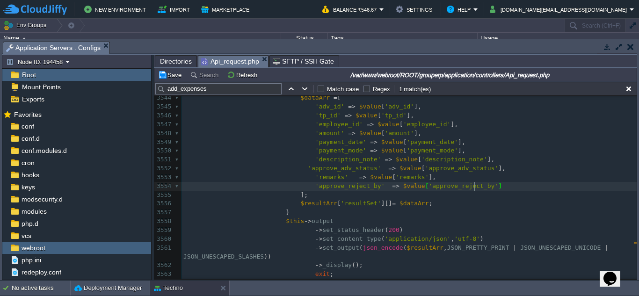
click at [292, 169] on span at bounding box center [245, 168] width 124 height 7
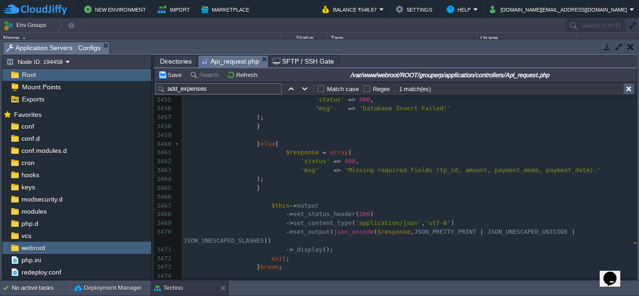
click at [628, 88] on button "button" at bounding box center [629, 89] width 8 height 8
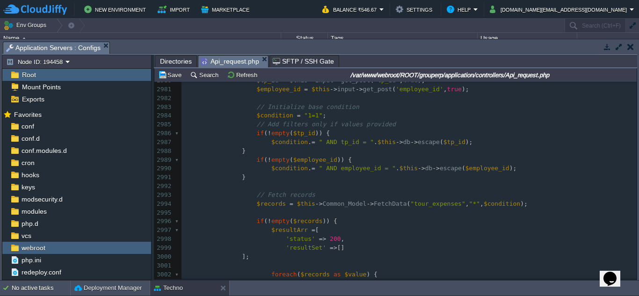
click at [311, 182] on pre "​" at bounding box center [409, 186] width 455 height 9
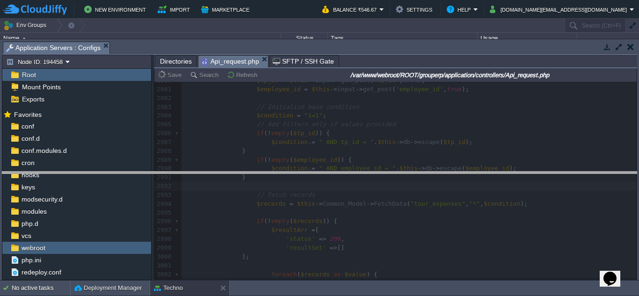
drag, startPoint x: 352, startPoint y: 53, endPoint x: 362, endPoint y: 183, distance: 130.4
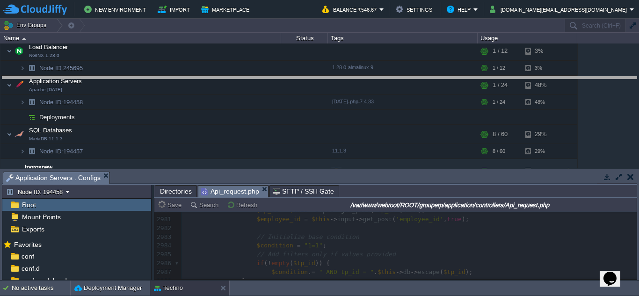
drag, startPoint x: 359, startPoint y: 183, endPoint x: 368, endPoint y: 88, distance: 95.4
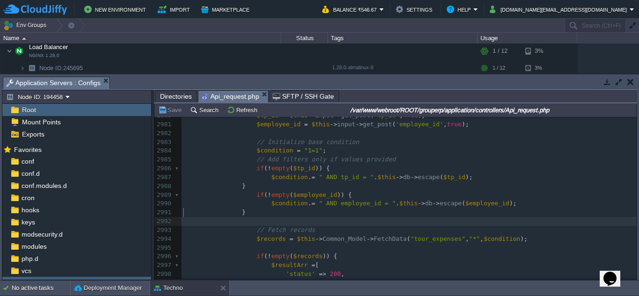
scroll to position [138, 0]
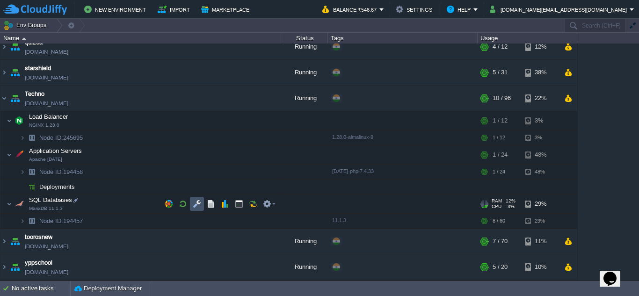
click at [197, 202] on button "button" at bounding box center [197, 204] width 8 height 8
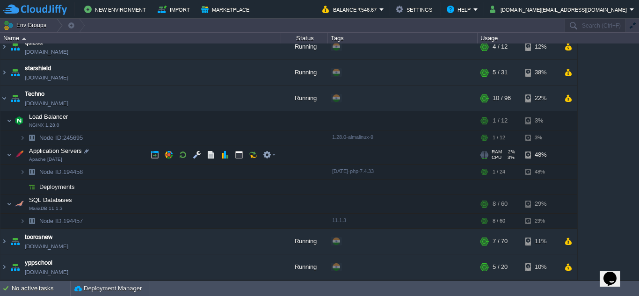
click at [557, 147] on div "RAM 2% CPU 3% 1 / 24 48%" at bounding box center [528, 155] width 100 height 19
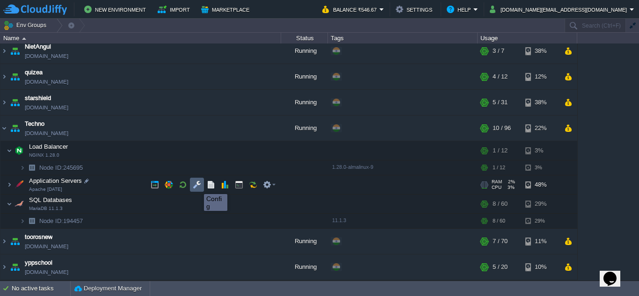
click at [197, 186] on button "button" at bounding box center [197, 185] width 8 height 8
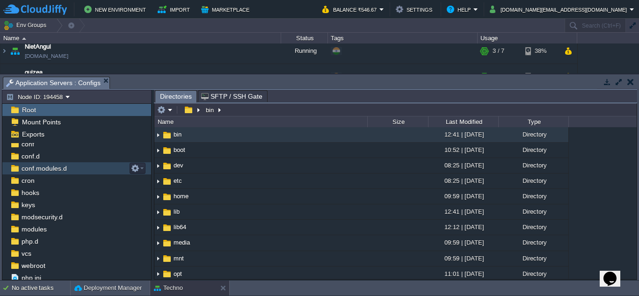
scroll to position [32, 0]
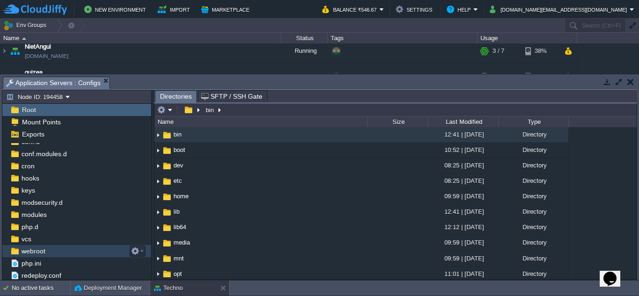
click at [46, 256] on span "webroot" at bounding box center [33, 251] width 27 height 8
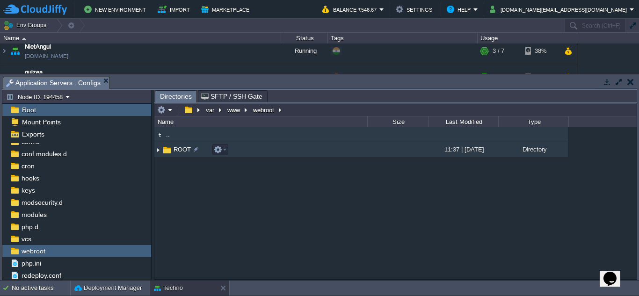
click at [158, 150] on img at bounding box center [157, 150] width 7 height 15
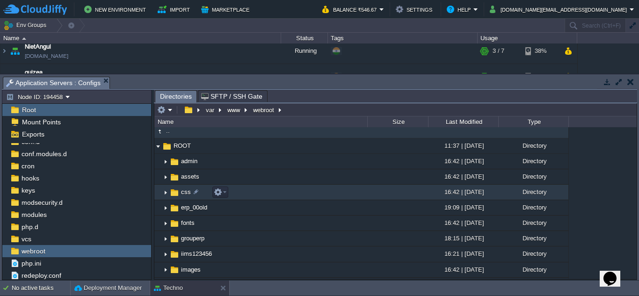
scroll to position [0, 0]
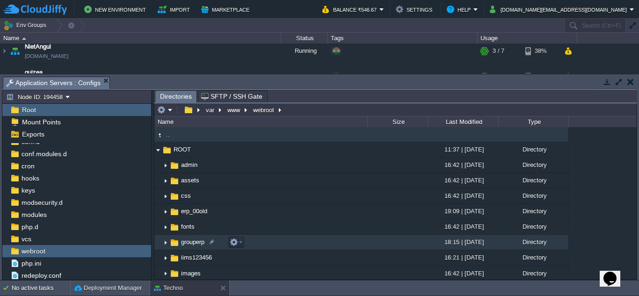
click at [166, 244] on img at bounding box center [165, 242] width 7 height 15
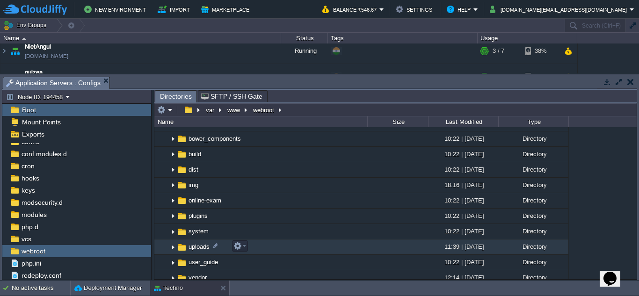
scroll to position [187, 0]
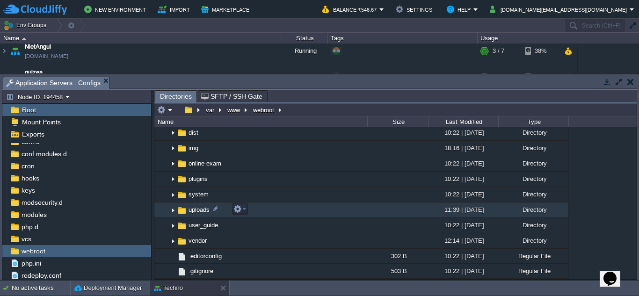
click at [173, 211] on img at bounding box center [172, 210] width 7 height 15
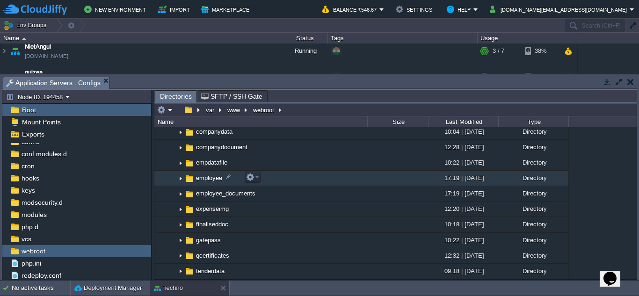
scroll to position [234, 0]
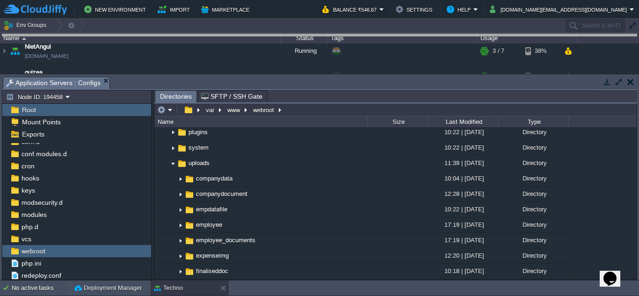
drag, startPoint x: 319, startPoint y: 88, endPoint x: 326, endPoint y: 44, distance: 45.1
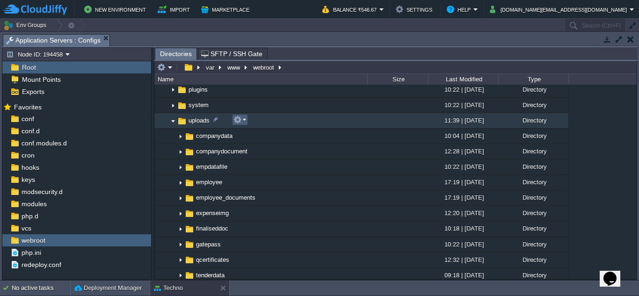
click at [243, 122] on em at bounding box center [240, 120] width 13 height 8
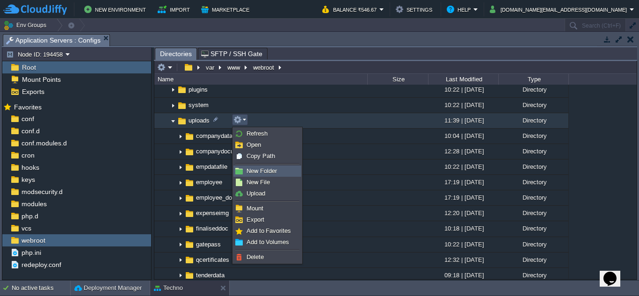
click at [271, 172] on span "New Folder" at bounding box center [262, 171] width 30 height 7
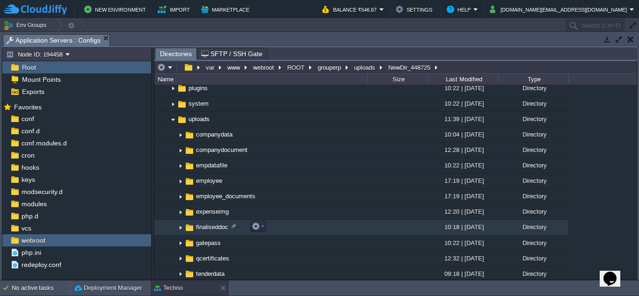
scroll to position [230, 0]
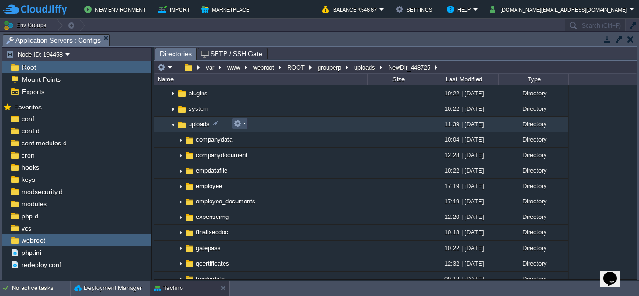
click at [241, 123] on button "button" at bounding box center [238, 123] width 8 height 8
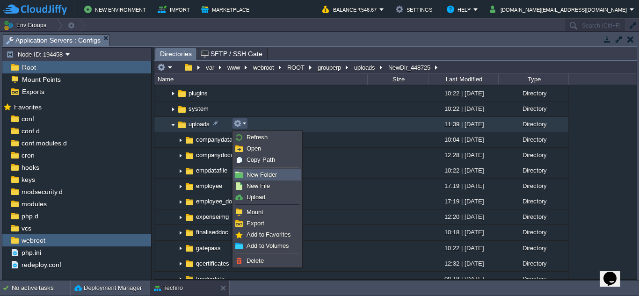
click at [268, 176] on span "New Folder" at bounding box center [262, 174] width 30 height 7
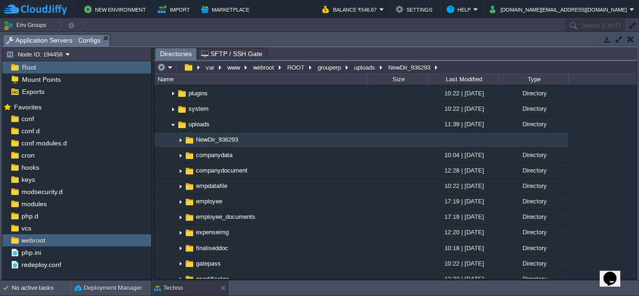
scroll to position [277, 0]
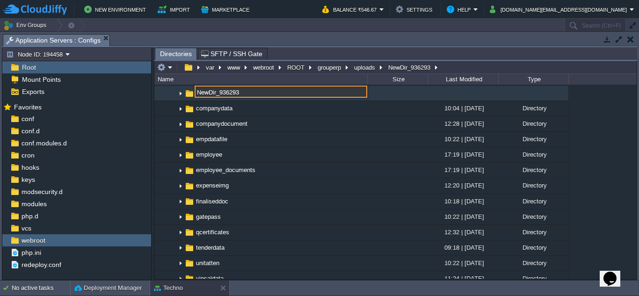
paste input "reportimg"
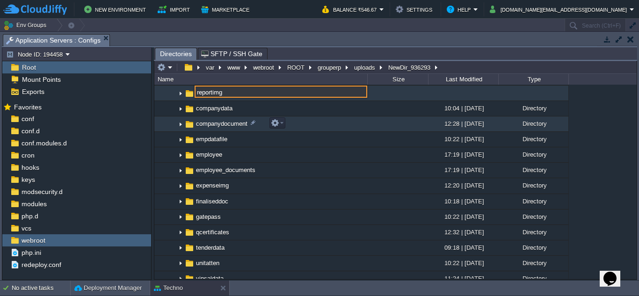
type input "reportimg"
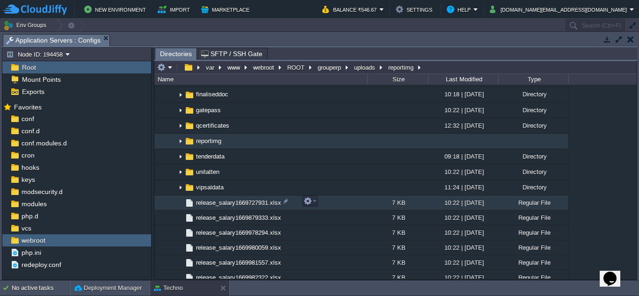
scroll to position [371, 0]
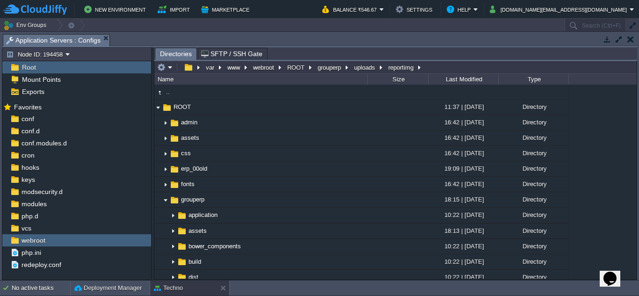
scroll to position [371, 0]
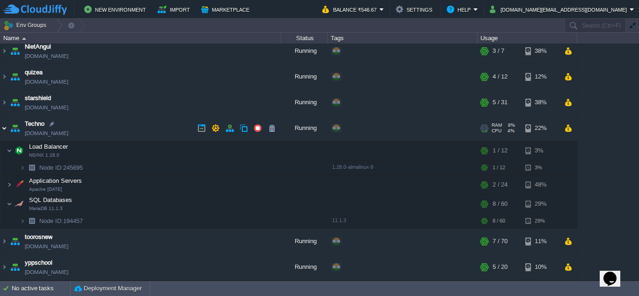
click at [5, 128] on img at bounding box center [3, 128] width 7 height 25
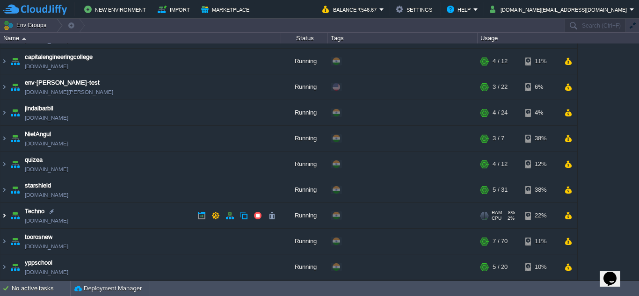
click at [4, 216] on img at bounding box center [3, 215] width 7 height 25
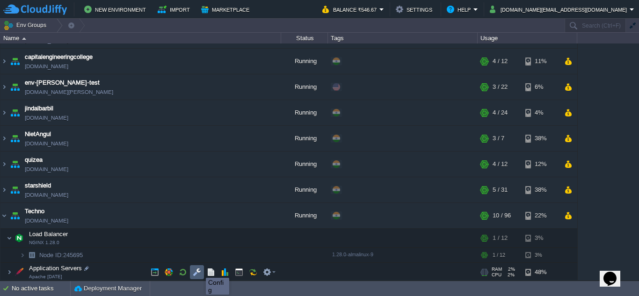
click at [199, 270] on button "button" at bounding box center [197, 272] width 8 height 8
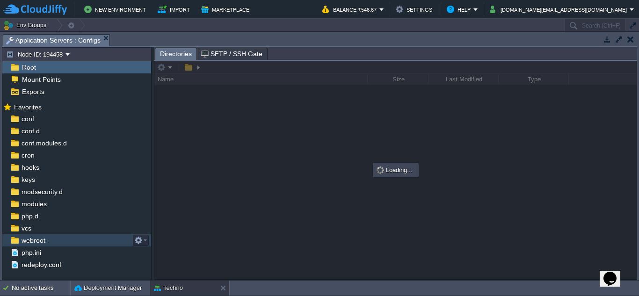
click at [45, 241] on span "webroot" at bounding box center [33, 240] width 27 height 8
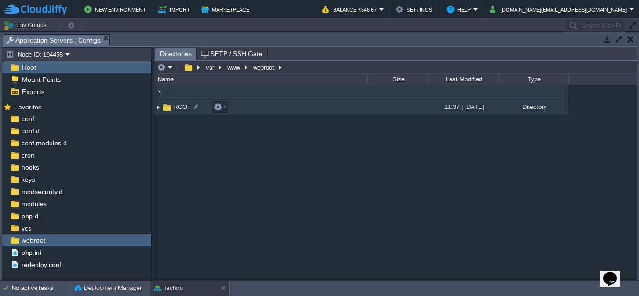
click at [158, 109] on img at bounding box center [157, 107] width 7 height 15
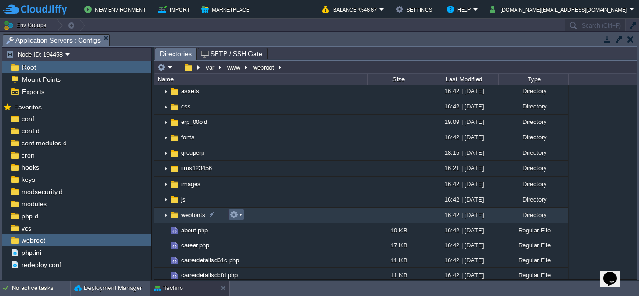
scroll to position [0, 0]
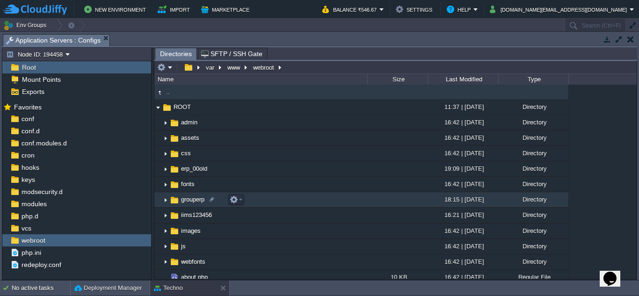
click at [166, 200] on img at bounding box center [165, 200] width 7 height 15
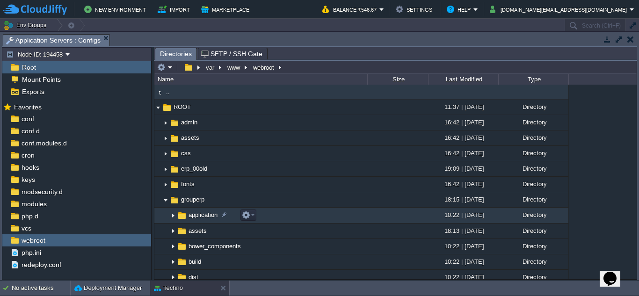
click at [173, 216] on img at bounding box center [172, 216] width 7 height 15
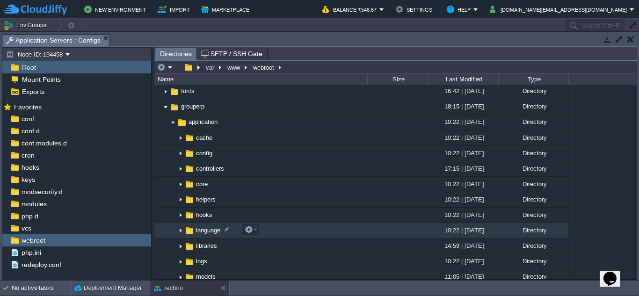
scroll to position [94, 0]
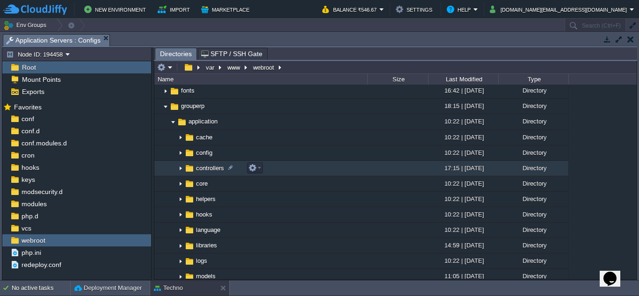
click at [179, 168] on img at bounding box center [180, 168] width 7 height 15
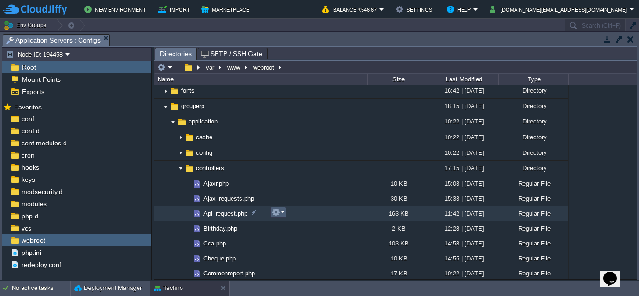
click at [284, 215] on em at bounding box center [278, 212] width 13 height 8
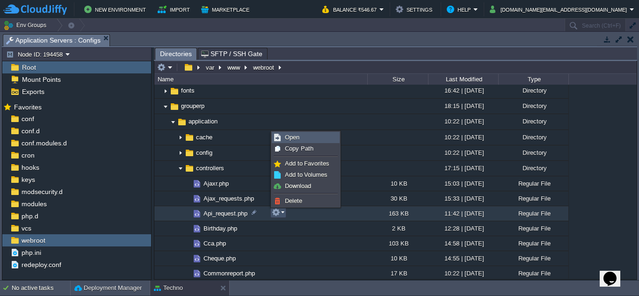
click at [297, 137] on span "Open" at bounding box center [292, 137] width 15 height 7
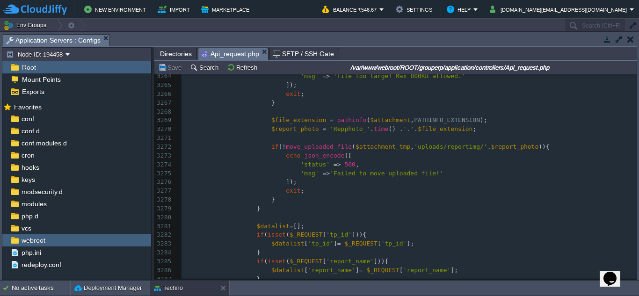
scroll to position [29886, 0]
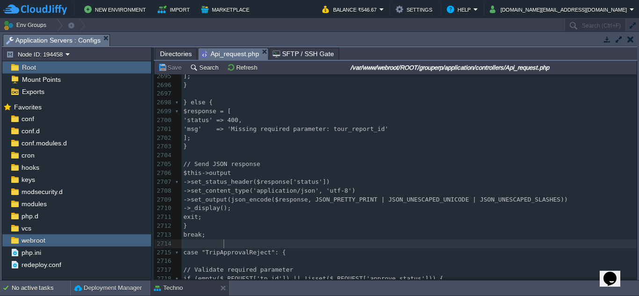
click at [412, 243] on pre at bounding box center [409, 244] width 455 height 9
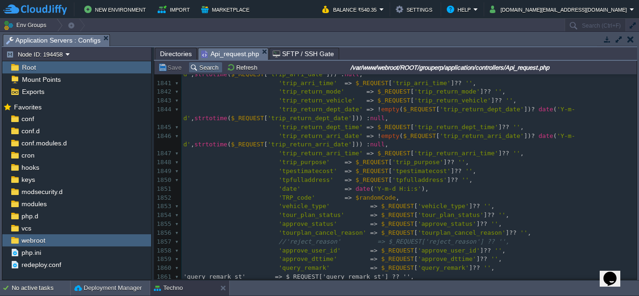
click at [201, 68] on button "Search" at bounding box center [205, 67] width 31 height 8
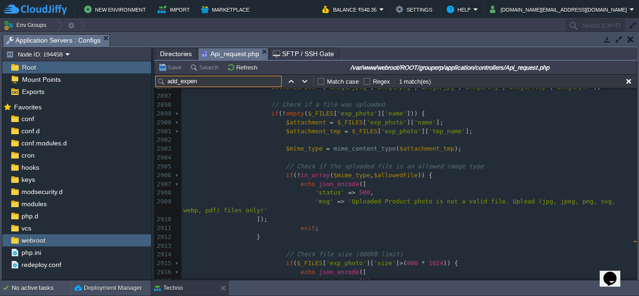
type input "add_expen"
click at [474, 147] on pre "$mime_type = mime_content_type ( $attachment_tmp );" at bounding box center [409, 149] width 455 height 9
click at [630, 80] on button "button" at bounding box center [629, 81] width 8 height 8
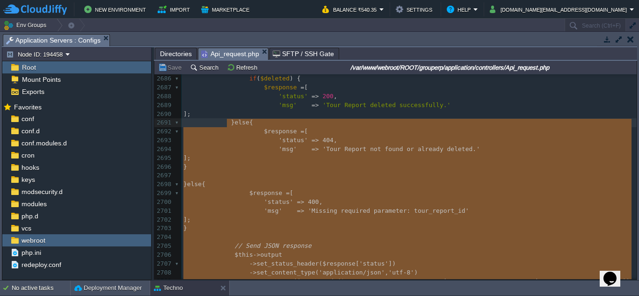
type textarea "-"
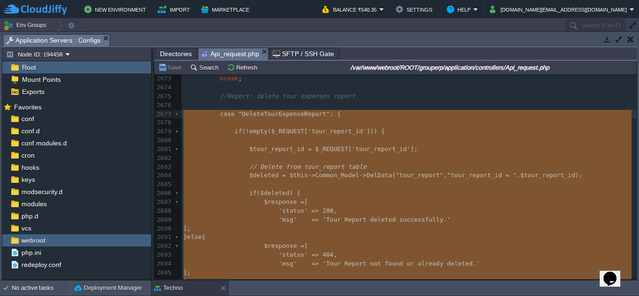
drag, startPoint x: 244, startPoint y: 266, endPoint x: 185, endPoint y: 117, distance: 161.1
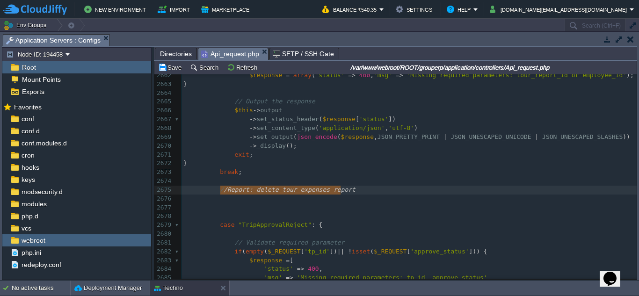
type textarea "//Report: delete tour expenses report"
drag, startPoint x: 345, startPoint y: 191, endPoint x: 216, endPoint y: 190, distance: 129.6
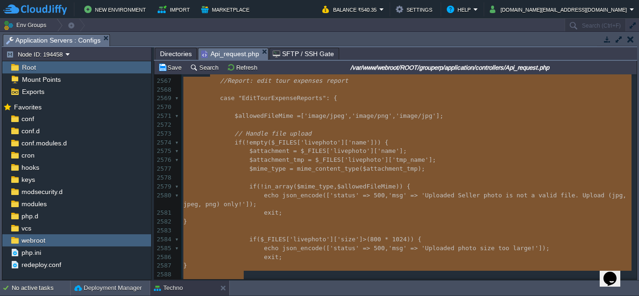
type textarea "-"
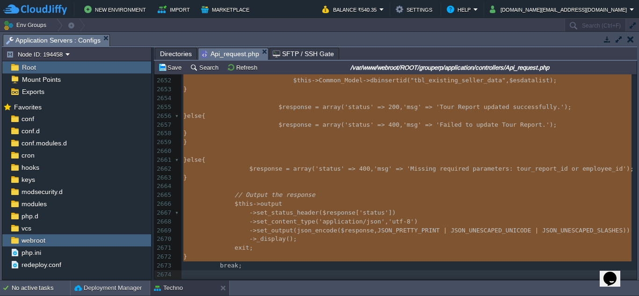
drag, startPoint x: 210, startPoint y: 116, endPoint x: 268, endPoint y: 265, distance: 160.0
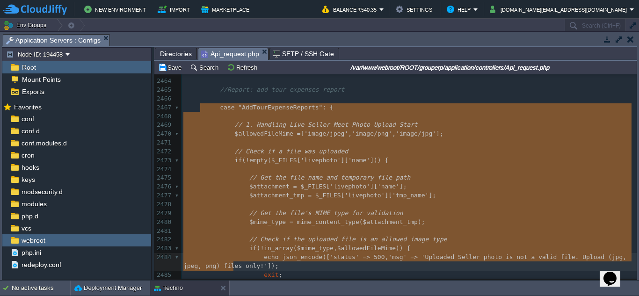
type textarea "-"
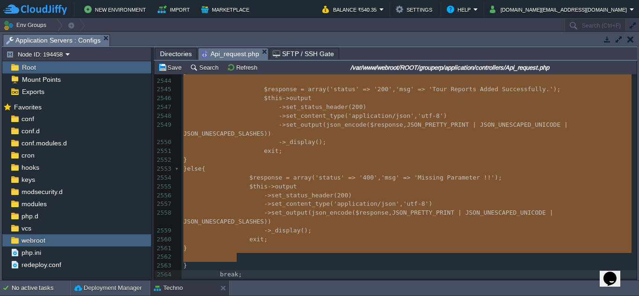
drag, startPoint x: 200, startPoint y: 109, endPoint x: 248, endPoint y: 263, distance: 160.9
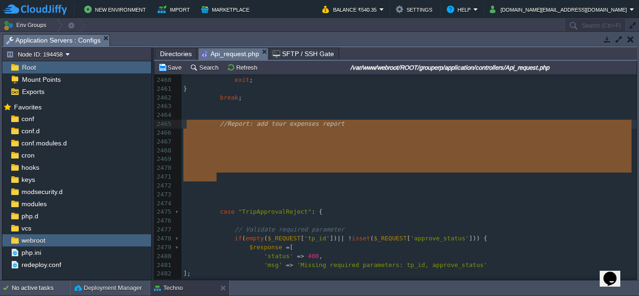
type textarea "//Report: add tour expenses report"
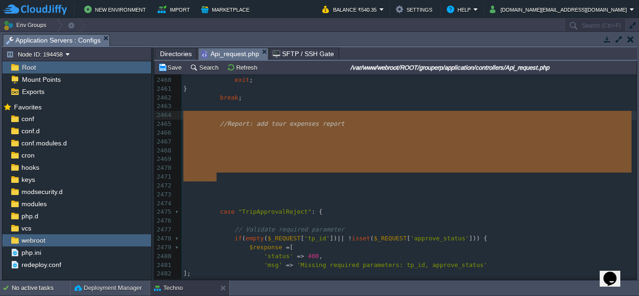
drag, startPoint x: 227, startPoint y: 182, endPoint x: 187, endPoint y: 121, distance: 72.7
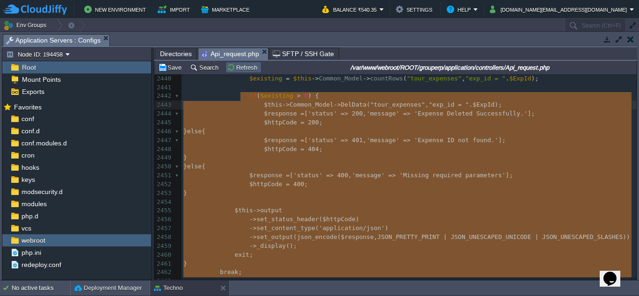
type textarea "-"
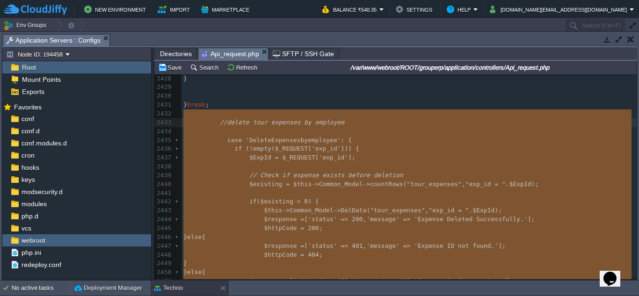
drag, startPoint x: 241, startPoint y: 206, endPoint x: 185, endPoint y: 117, distance: 105.4
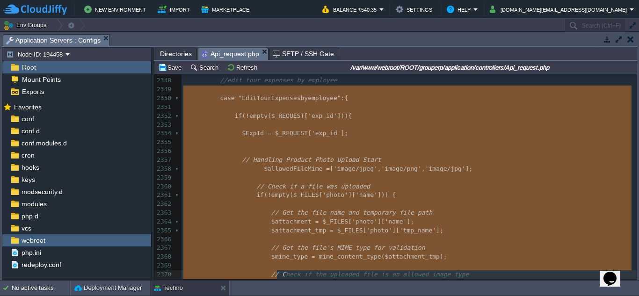
type textarea "-"
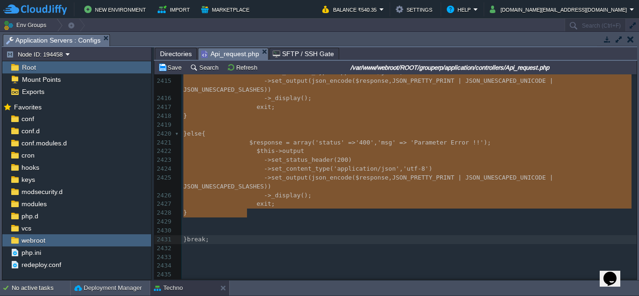
drag, startPoint x: 191, startPoint y: 117, endPoint x: 270, endPoint y: 226, distance: 133.9
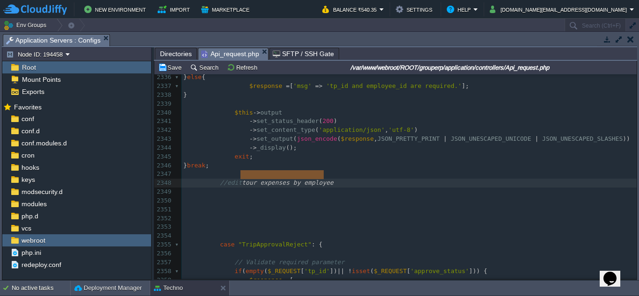
type textarea "//edit tour expenses by employee"
drag, startPoint x: 345, startPoint y: 175, endPoint x: 236, endPoint y: 174, distance: 109.0
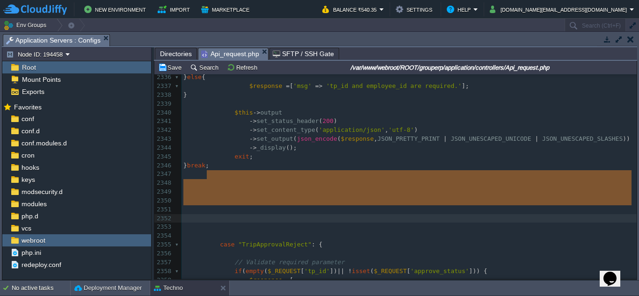
drag, startPoint x: 207, startPoint y: 177, endPoint x: 225, endPoint y: 210, distance: 37.5
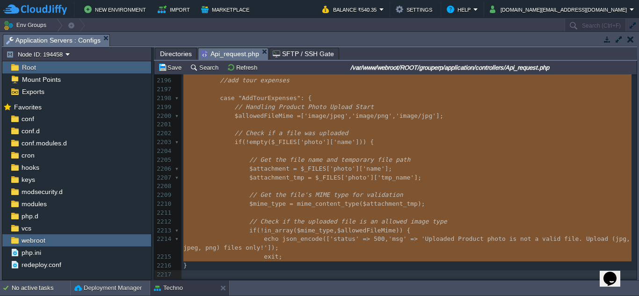
type textarea "-"
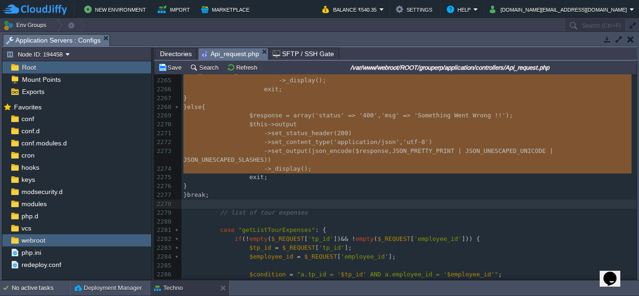
drag, startPoint x: 193, startPoint y: 132, endPoint x: 279, endPoint y: 192, distance: 105.2
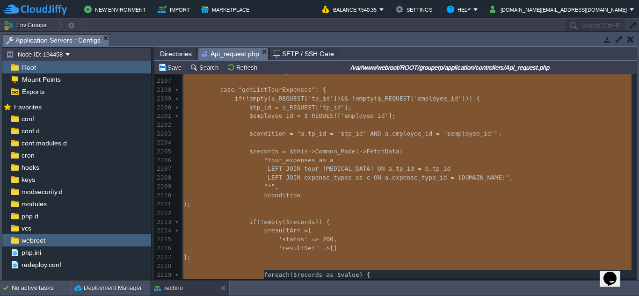
type textarea "-"
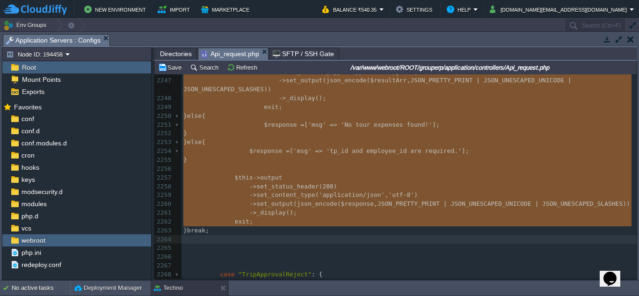
drag, startPoint x: 202, startPoint y: 140, endPoint x: 270, endPoint y: 235, distance: 116.6
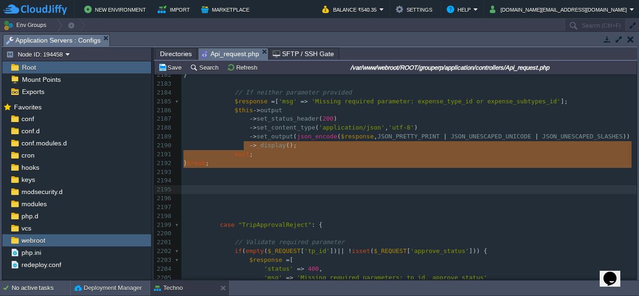
drag, startPoint x: 269, startPoint y: 148, endPoint x: 273, endPoint y: 172, distance: 23.8
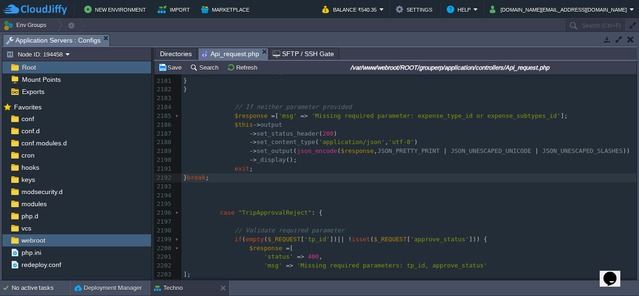
scroll to position [20275, 0]
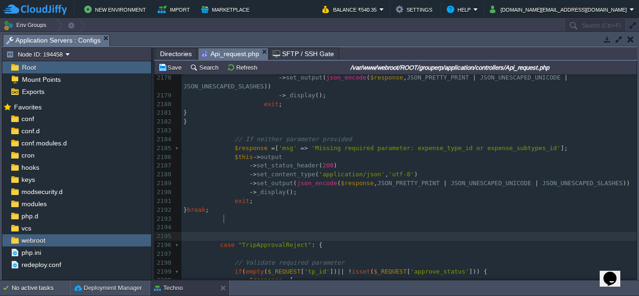
click at [312, 232] on pre at bounding box center [409, 236] width 455 height 9
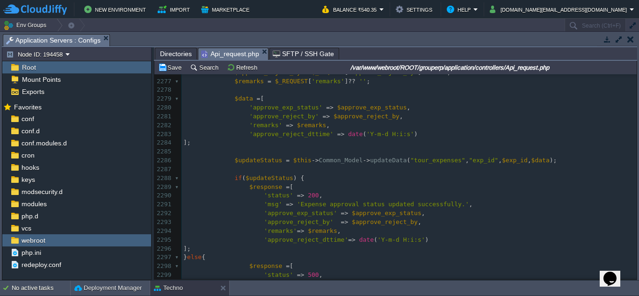
scroll to position [21164, 0]
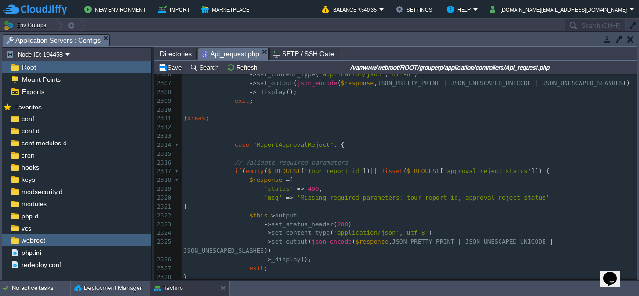
click at [336, 172] on span "'tour_report_id'" at bounding box center [333, 171] width 58 height 7
click at [317, 174] on div "xxxxxxxxxx 2291 'msg' => 'Expense approval status updated successfully.' , 2292…" at bounding box center [409, 154] width 455 height 432
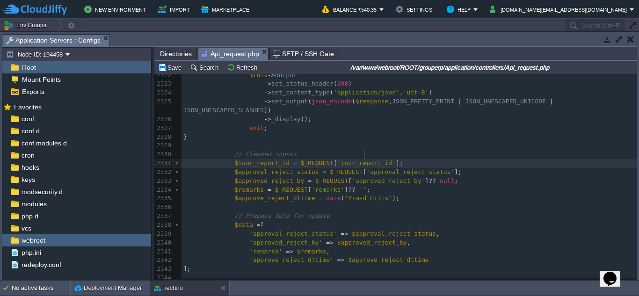
click at [365, 155] on div "xxxxxxxxxx 2312 ​ 2313 ​ 2314 case "ReportApprovalReject" : { 2315 ​ 2316 // Va…" at bounding box center [409, 177] width 455 height 388
click at [343, 160] on span "'tour_rep_id'" at bounding box center [361, 163] width 48 height 7
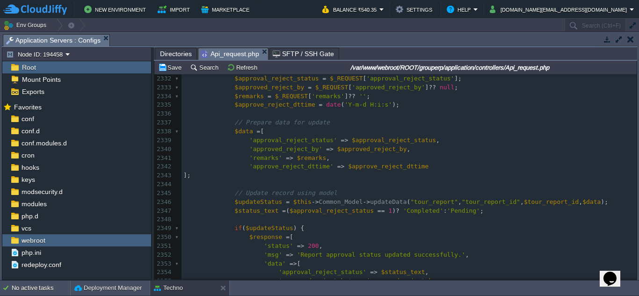
click at [541, 198] on span "$tour_report_id" at bounding box center [551, 201] width 55 height 7
click at [521, 197] on div "xxxxxxxxxx 2321 ]; 2322 $this -> output 2323 -> set_status_header ( 200 ) 2324 …" at bounding box center [409, 194] width 455 height 450
click at [480, 198] on span ""tour_report_id"" at bounding box center [491, 201] width 58 height 7
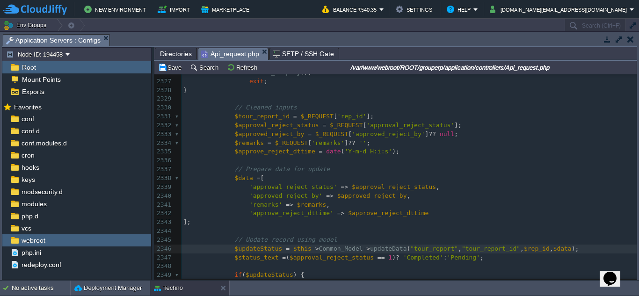
click at [234, 109] on div "xxxxxxxxxx 2321 ]; 2322 $this -> output 2323 -> set_status_header ( 200 ) 2324 …" at bounding box center [409, 240] width 455 height 450
click at [524, 245] on span "$rep_id" at bounding box center [537, 248] width 26 height 7
type textarea "tour_"
type textarea "ort"
click at [481, 242] on div "xxxxxxxxxx 2317 if ( empty ( $_REQUEST [ 'rep_id' ]) || ! isset ( $_REQUEST [ '…" at bounding box center [409, 222] width 455 height 485
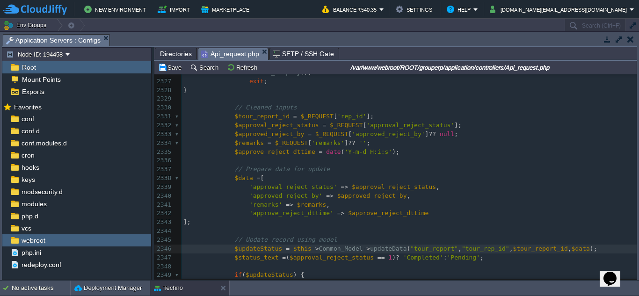
click at [462, 245] on span ""tour_rep_id"" at bounding box center [486, 248] width 48 height 7
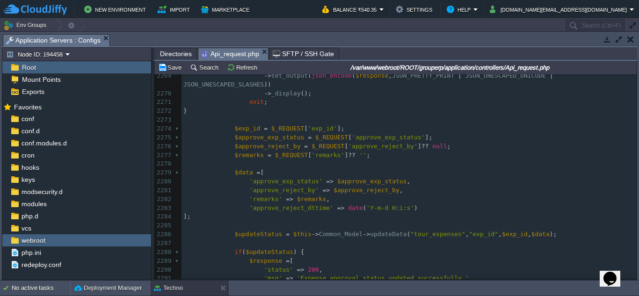
click at [385, 221] on pre "​" at bounding box center [409, 225] width 455 height 9
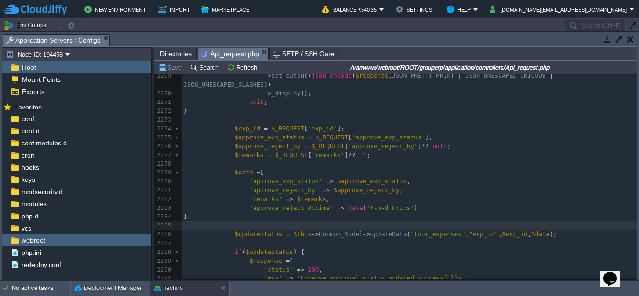
scroll to position [20930, 0]
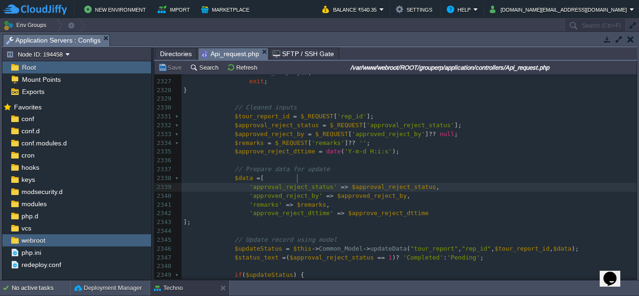
click at [297, 183] on span "'approval_reject_status'" at bounding box center [293, 186] width 88 height 7
type textarea "p"
click at [274, 181] on div "xxxxxxxxxx ​ 2305 -> set_status_header ( 200 ) 2306 -> set_content_type ( 'appl…" at bounding box center [409, 134] width 455 height 520
type textarea "e"
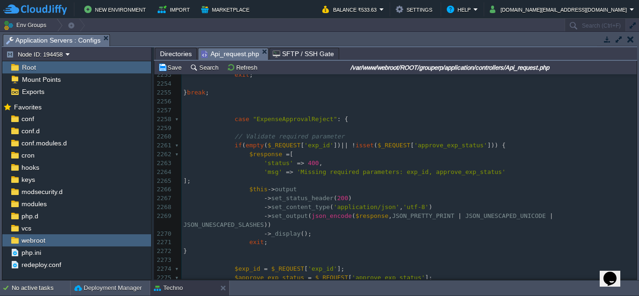
scroll to position [20904, 0]
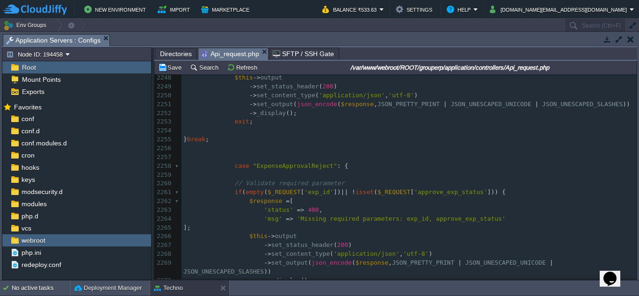
click at [345, 173] on pre "​" at bounding box center [409, 175] width 455 height 9
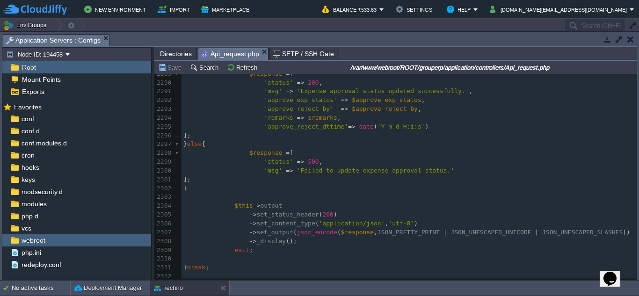
scroll to position [21328, 0]
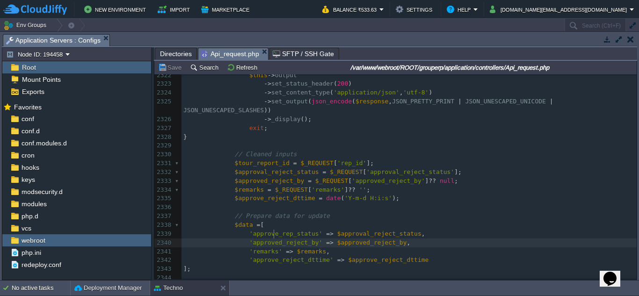
click at [272, 239] on span "'approved_reject_by'" at bounding box center [285, 242] width 73 height 7
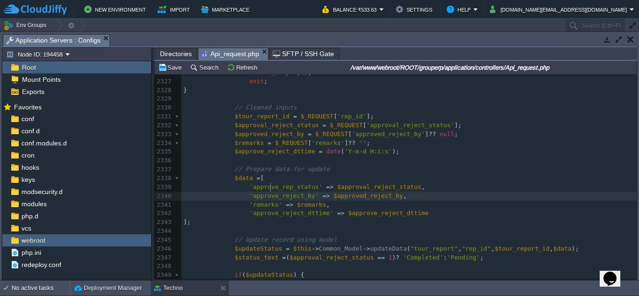
scroll to position [21632, 0]
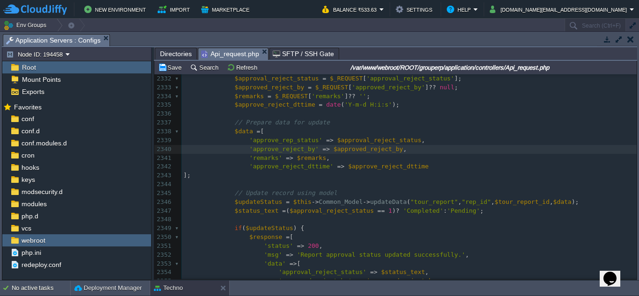
click at [504, 198] on span "$tour_report_id" at bounding box center [522, 201] width 55 height 7
type textarea "$tour_report_id"
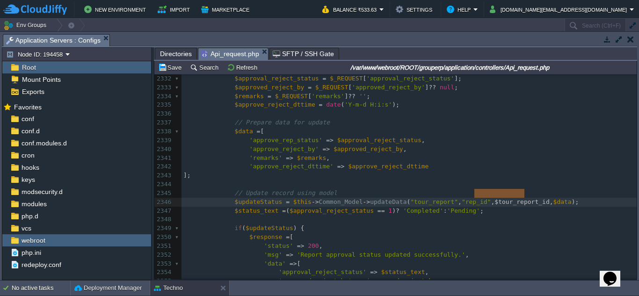
scroll to position [21585, 0]
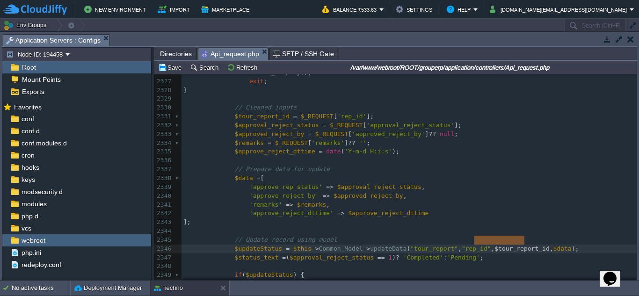
click at [260, 108] on div "xxxxxxxxxx ​ 2312 ​ 2313 ​ 2314 case "ReportApprovalReject" : { 2315 ​ 2316 // …" at bounding box center [409, 187] width 455 height 503
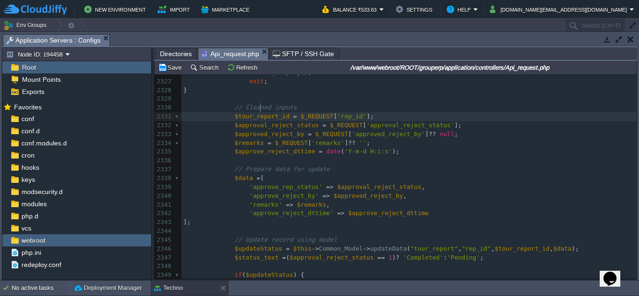
click at [539, 240] on div "xxxxxxxxxx ​ 2312 ​ 2313 ​ 2314 case "ReportApprovalReject" : { 2315 ​ 2316 // …" at bounding box center [409, 187] width 455 height 503
type textarea "$data"
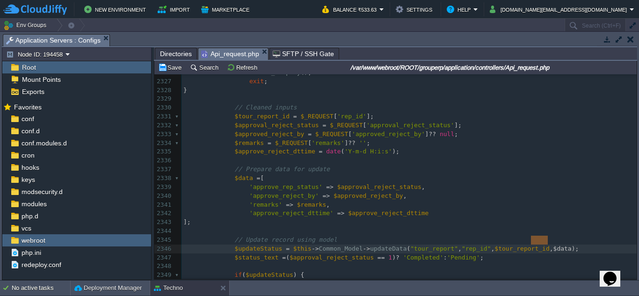
click at [366, 201] on pre "'remarks' => $remarks ," at bounding box center [409, 205] width 455 height 9
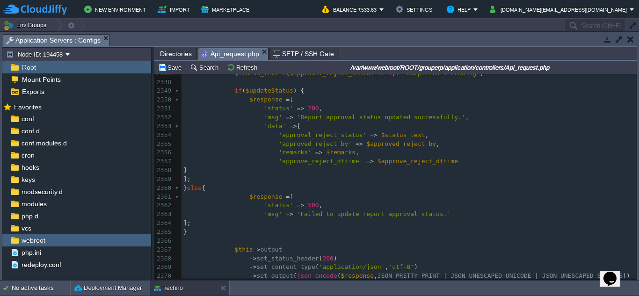
scroll to position [21725, 0]
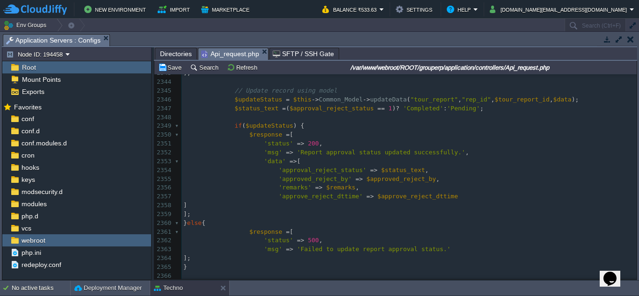
click at [299, 171] on div "xxxxxxxxxx ​ 2336 ​ 2337 // Prepare data for update 2338 $data = [ 2339 'approv…" at bounding box center [409, 258] width 455 height 503
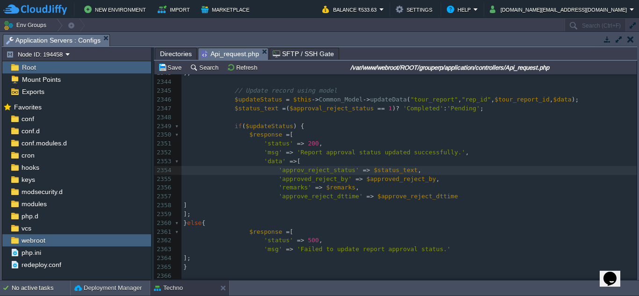
type textarea "e"
click at [321, 172] on div "xxxxxxxxxx ​ 2333 $approved_reject_by = $_REQUEST [ 'approved_reject_by' ] ?? n…" at bounding box center [409, 245] width 455 height 529
type textarea "p"
click at [300, 179] on span "'approved_reject_by'" at bounding box center [315, 178] width 73 height 7
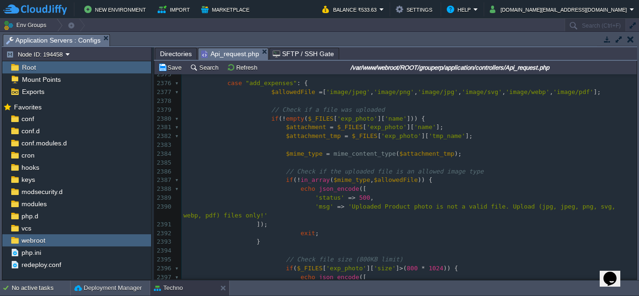
scroll to position [0, 0]
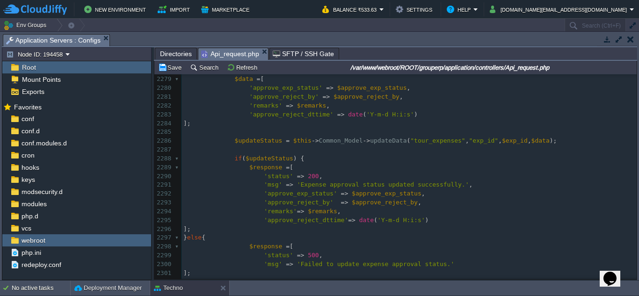
click at [306, 199] on span "'approve_reject_by'" at bounding box center [299, 202] width 70 height 7
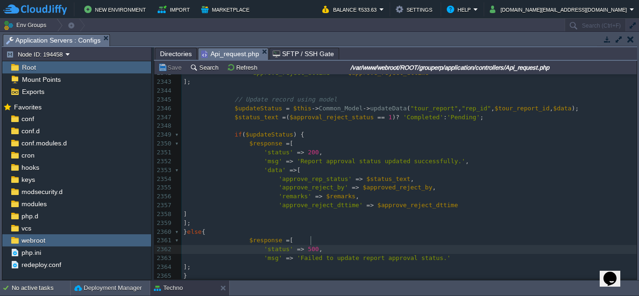
click at [365, 245] on pre "'status' => 500 ," at bounding box center [409, 249] width 455 height 9
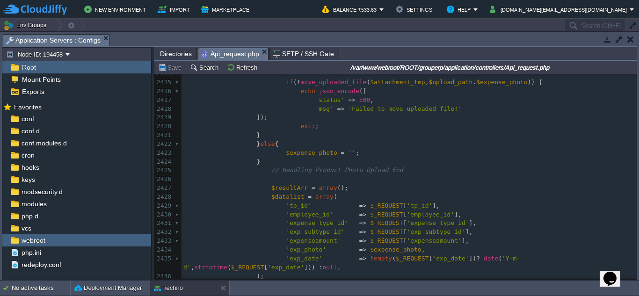
scroll to position [22334, 0]
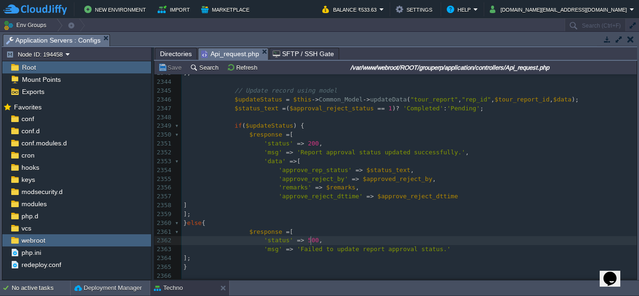
click at [322, 180] on span "'approve_reject_by'" at bounding box center [314, 178] width 70 height 7
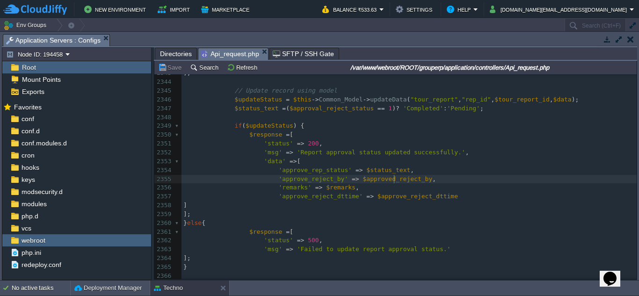
click at [395, 182] on div "xxxxxxxxxx 2331 $tour_report_id = $_REQUEST [ 'rep_id' ]; 2332 $approval_reject…" at bounding box center [409, 240] width 455 height 555
click at [365, 172] on div "xxxxxxxxxx 2331 $tour_report_id = $_REQUEST [ 'rep_id' ]; 2332 $approval_reject…" at bounding box center [409, 240] width 455 height 555
type textarea "$status_text"
type textarea "approve_rep_status"
click at [306, 182] on span "'approve_reject_by'" at bounding box center [314, 178] width 70 height 7
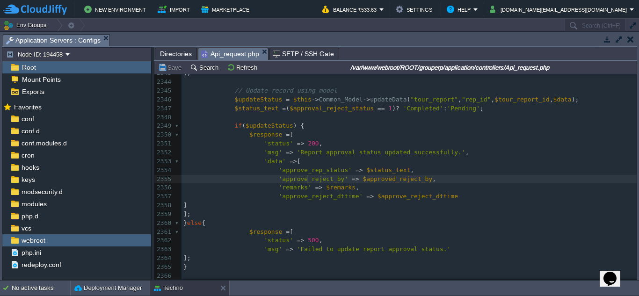
type textarea "approve_reject_by"
click at [289, 190] on div "xxxxxxxxxx 2331 $tour_report_id = $_REQUEST [ 'rep_id' ]; 2332 $approval_reject…" at bounding box center [409, 240] width 455 height 555
type textarea "remarks"
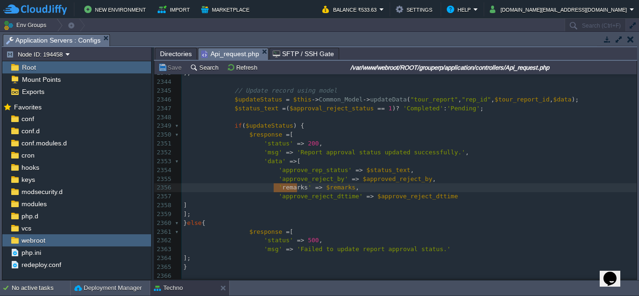
click at [306, 200] on span "'approve_reject_dttime'" at bounding box center [321, 196] width 84 height 7
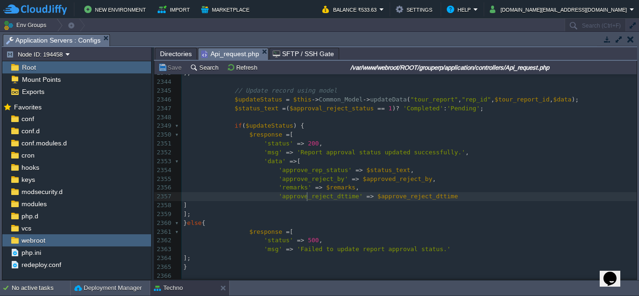
type textarea "approve_reject_dttime"
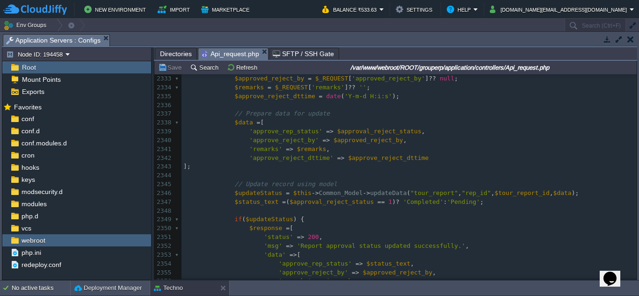
type textarea "approve_rep_status"
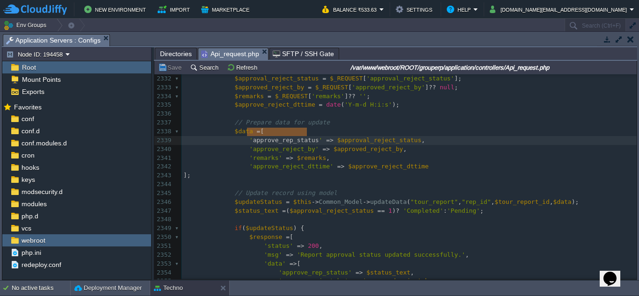
click at [273, 143] on div "xxxxxxxxxx 2323 -> set_status_header ( 200 ) 2324 -> set_content_type ( 'applic…" at bounding box center [409, 180] width 455 height 388
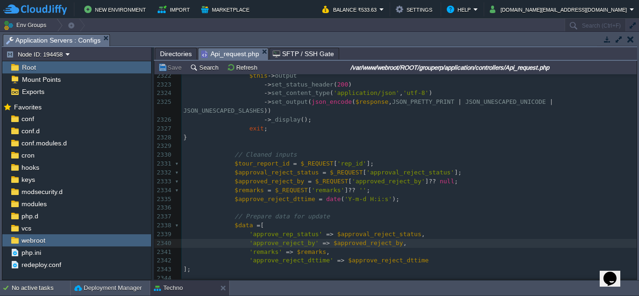
scroll to position [21538, 0]
click at [367, 173] on div "xxxxxxxxxx 2299 'status' => 500 , 2300 'msg' => 'Failed to update expense appro…" at bounding box center [409, 167] width 455 height 599
click at [380, 164] on div "xxxxxxxxxx 2299 'status' => 500 , 2300 'msg' => 'Failed to update expense appro…" at bounding box center [409, 167] width 455 height 599
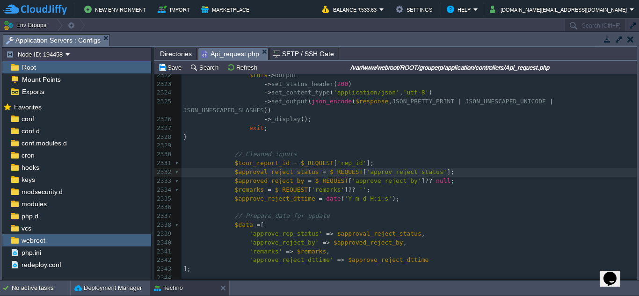
type textarea "e"
click at [400, 168] on span "'approve_reject_status'" at bounding box center [408, 171] width 84 height 7
type textarea "p"
click at [284, 165] on div "xxxxxxxxxx 2299 'status' => 500 , 2300 'msg' => 'Failed to update expense appro…" at bounding box center [409, 167] width 455 height 599
type textarea "p"
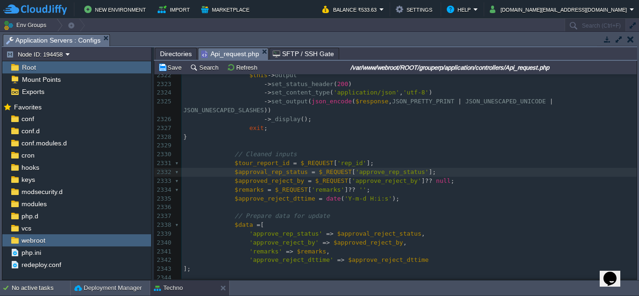
click at [260, 168] on span "$approval_rep_status" at bounding box center [271, 171] width 73 height 7
type textarea "e"
click at [269, 160] on span "$tour_report_id" at bounding box center [262, 163] width 55 height 7
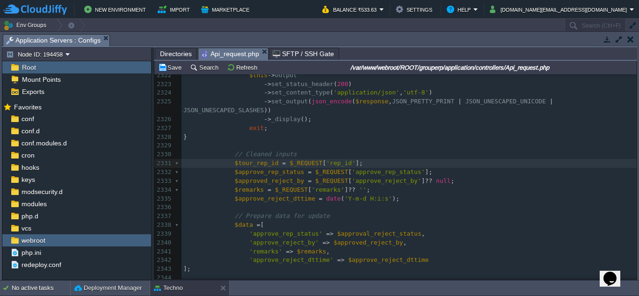
click at [250, 158] on div "xxxxxxxxxx 2299 'status' => 500 , 2300 'msg' => 'Failed to update expense appro…" at bounding box center [409, 167] width 455 height 599
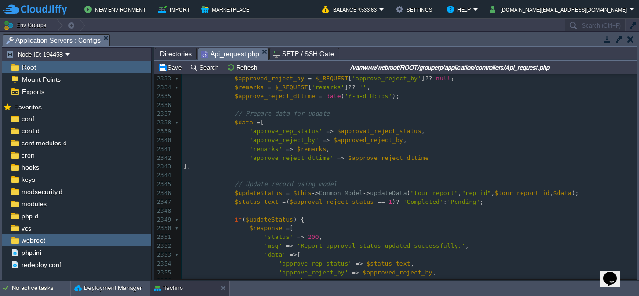
scroll to position [21632, 0]
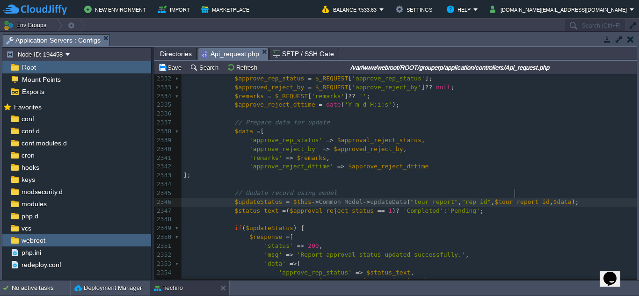
click at [513, 198] on span "$tour_report_id" at bounding box center [522, 201] width 55 height 7
click at [494, 197] on div "xxxxxxxxxx 2323 -> set_status_header ( 200 ) 2324 -> set_content_type ( 'applic…" at bounding box center [409, 228] width 455 height 485
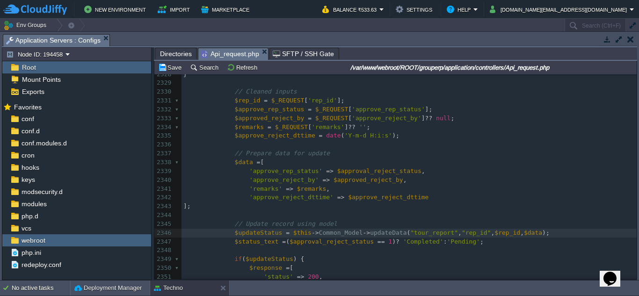
scroll to position [21585, 0]
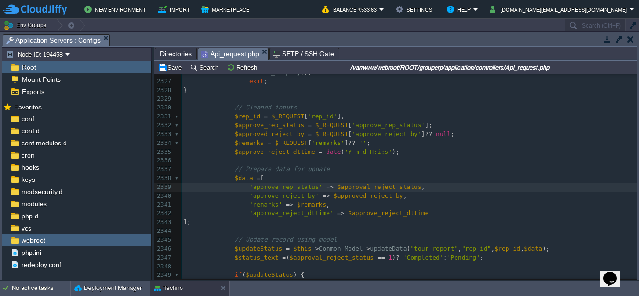
click at [377, 183] on span "$approval_reject_status" at bounding box center [379, 186] width 84 height 7
type textarea "p"
click at [352, 183] on span "$approval_rep_status" at bounding box center [373, 186] width 73 height 7
type textarea "e"
click at [351, 190] on div "xxxxxxxxxx 2317 if ( empty ( $_REQUEST [ 'rep_id' ]) || ! isset ( $_REQUEST [ '…" at bounding box center [409, 249] width 455 height 538
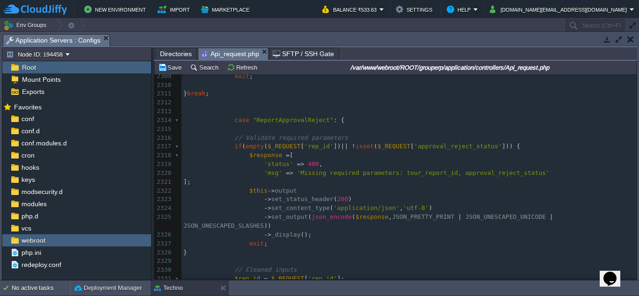
scroll to position [21445, 0]
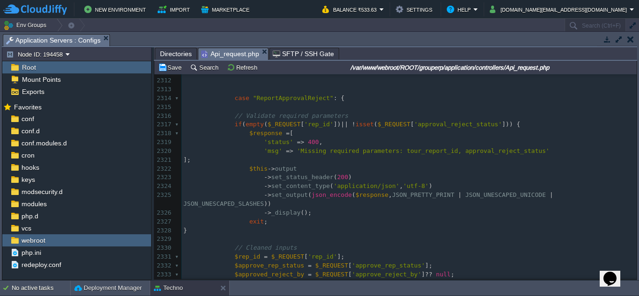
click at [430, 125] on span "'approval_reject_status'" at bounding box center [458, 124] width 88 height 7
type textarea "e"
click at [450, 127] on span "'approve_reject_status'" at bounding box center [456, 124] width 84 height 7
type textarea "p"
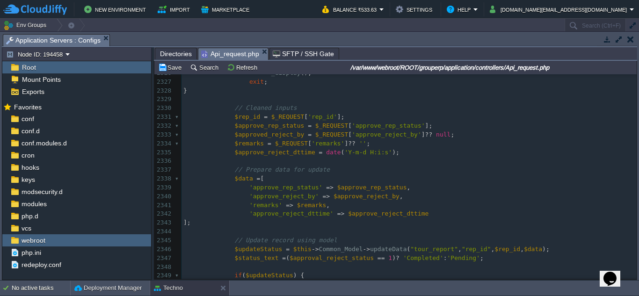
scroll to position [21585, 0]
click at [373, 122] on span "'approve_rep_status'" at bounding box center [388, 125] width 73 height 7
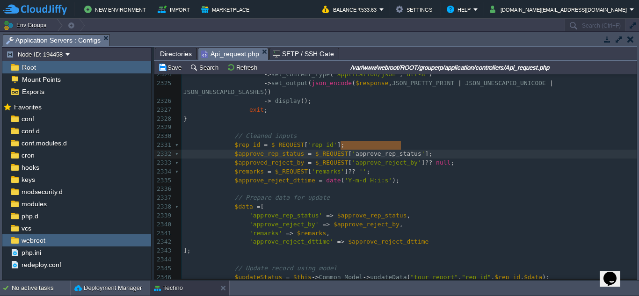
scroll to position [21492, 0]
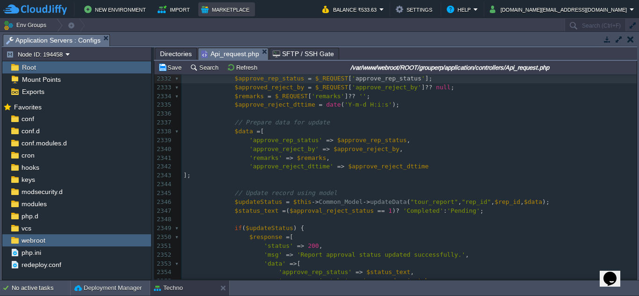
type textarea "approve_rep_status"
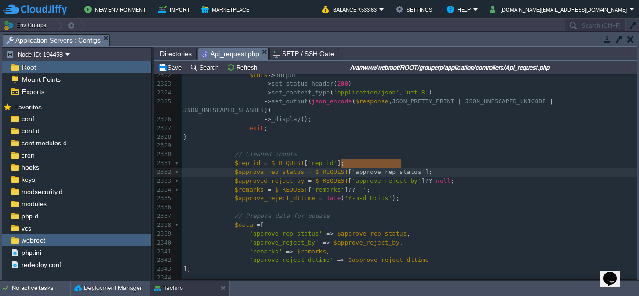
click at [438, 203] on pre "​" at bounding box center [409, 207] width 455 height 9
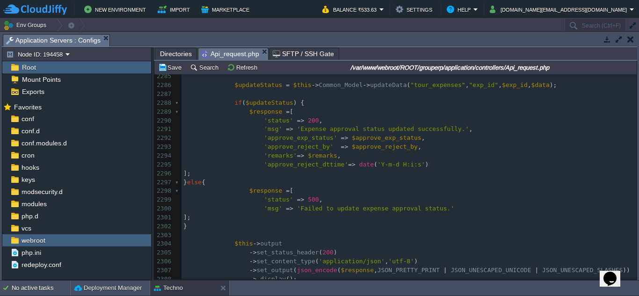
click at [320, 155] on span "$remarks" at bounding box center [322, 155] width 29 height 7
type textarea "$remarks"
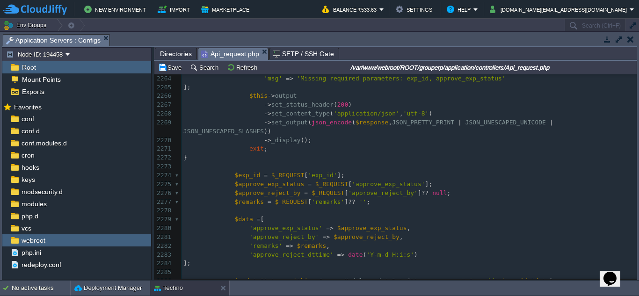
scroll to position [20944, 0]
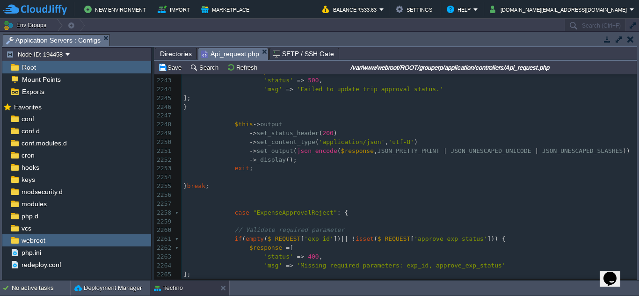
click at [438, 202] on pre "​" at bounding box center [409, 204] width 455 height 9
